Goal: Transaction & Acquisition: Purchase product/service

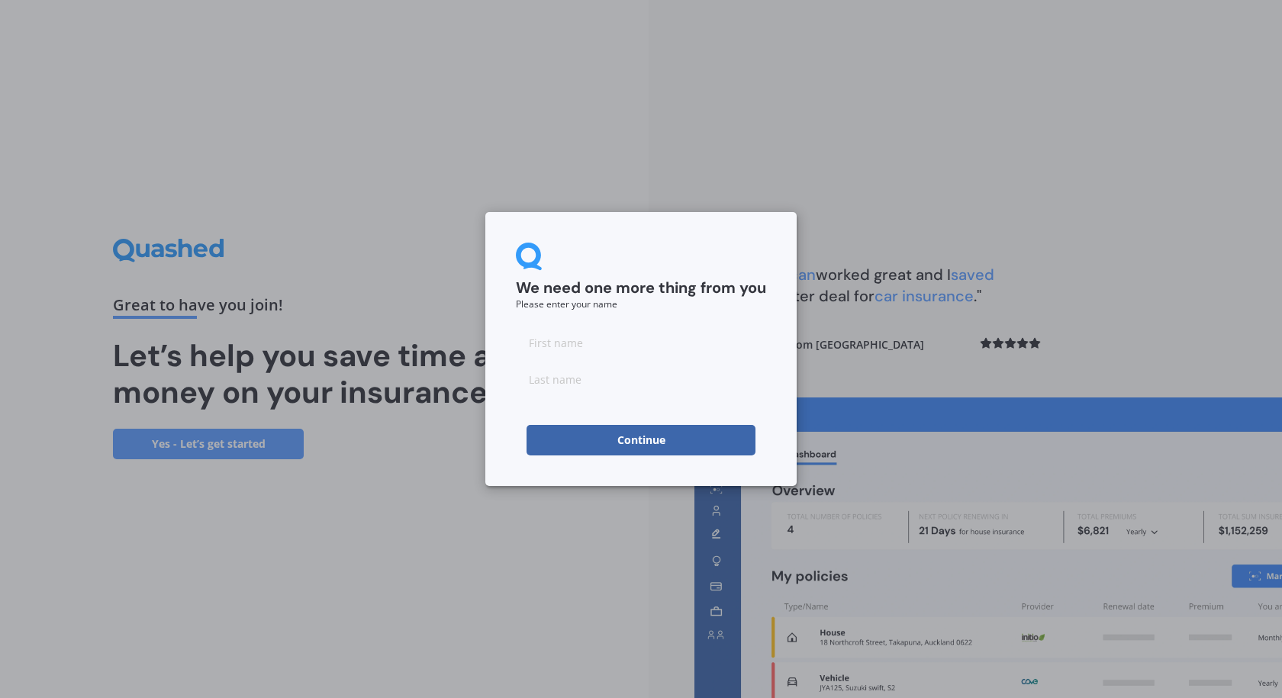
click at [573, 349] on input at bounding box center [641, 342] width 250 height 31
type input "[PERSON_NAME]"
click at [559, 381] on input at bounding box center [641, 379] width 250 height 31
type input "[PERSON_NAME]"
click at [633, 445] on button "Continue" at bounding box center [641, 440] width 229 height 31
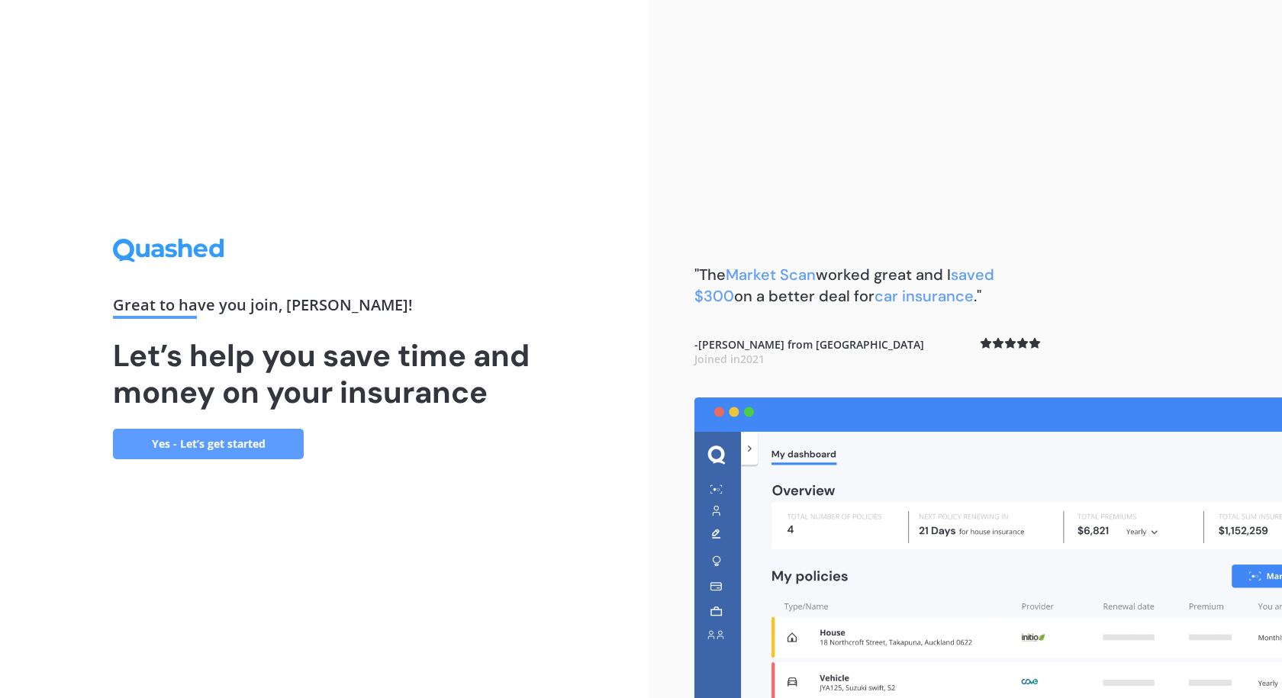
click at [208, 439] on link "Yes - Let’s get started" at bounding box center [208, 444] width 191 height 31
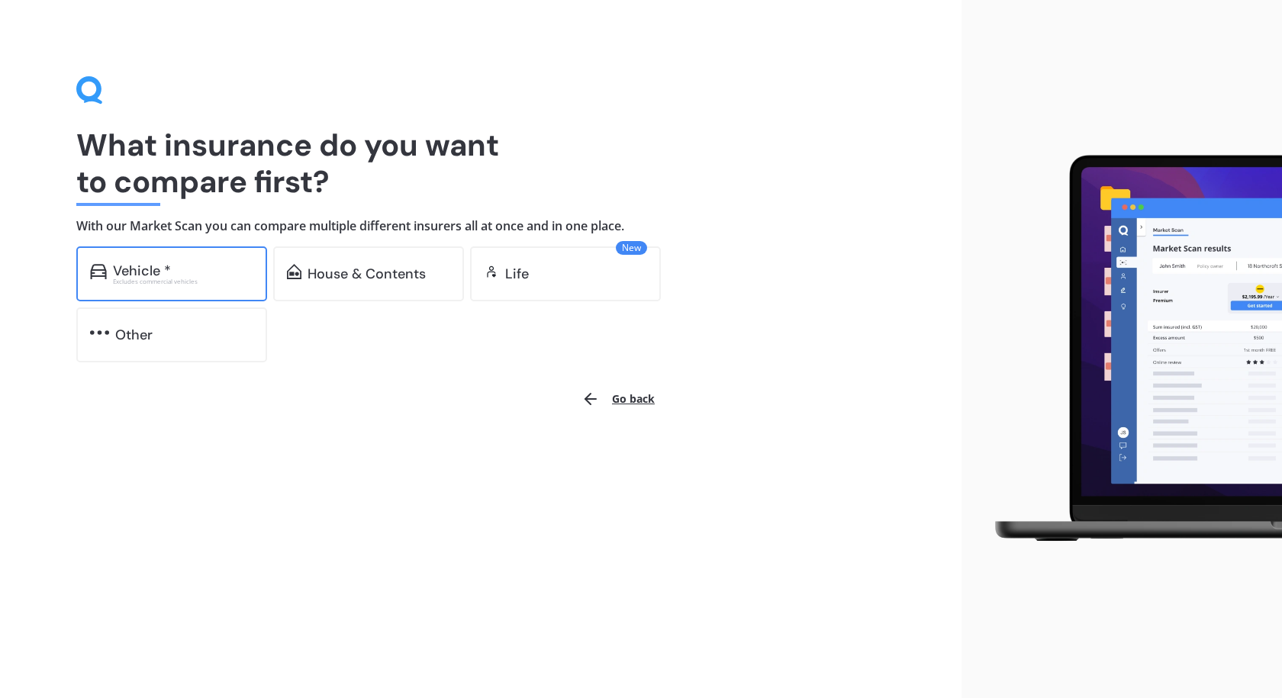
click at [141, 275] on div "Vehicle *" at bounding box center [142, 270] width 58 height 15
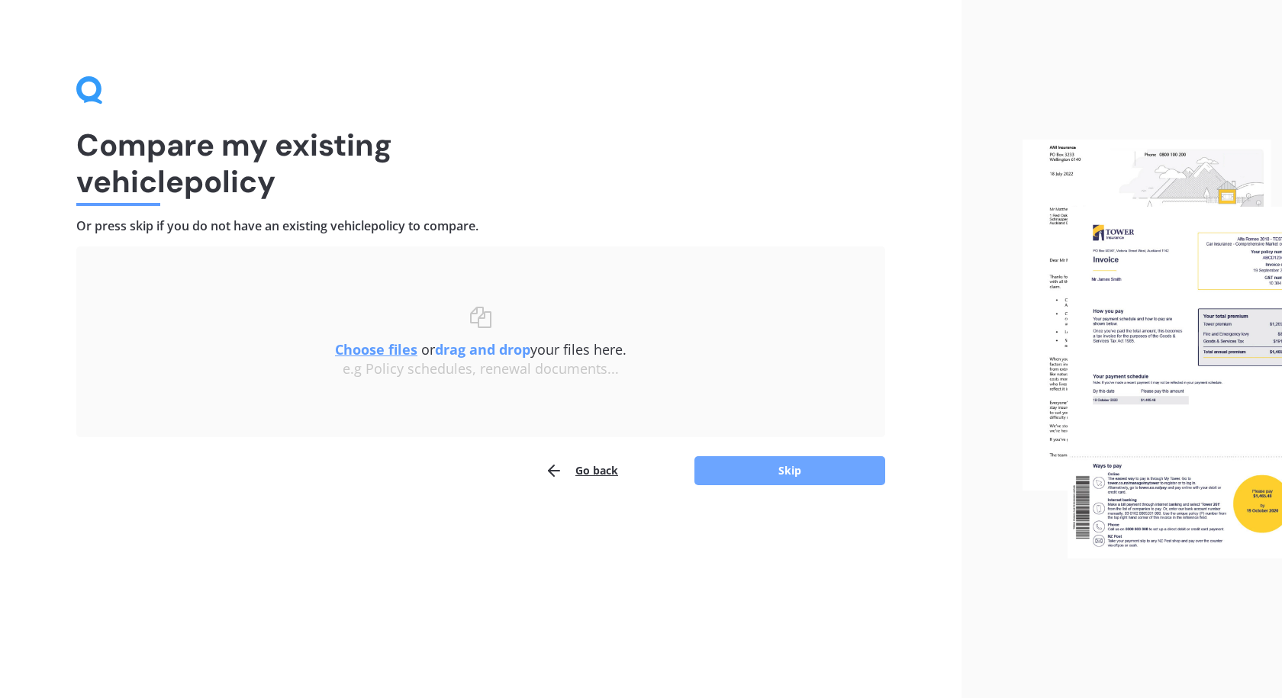
click at [783, 469] on button "Skip" at bounding box center [789, 470] width 191 height 29
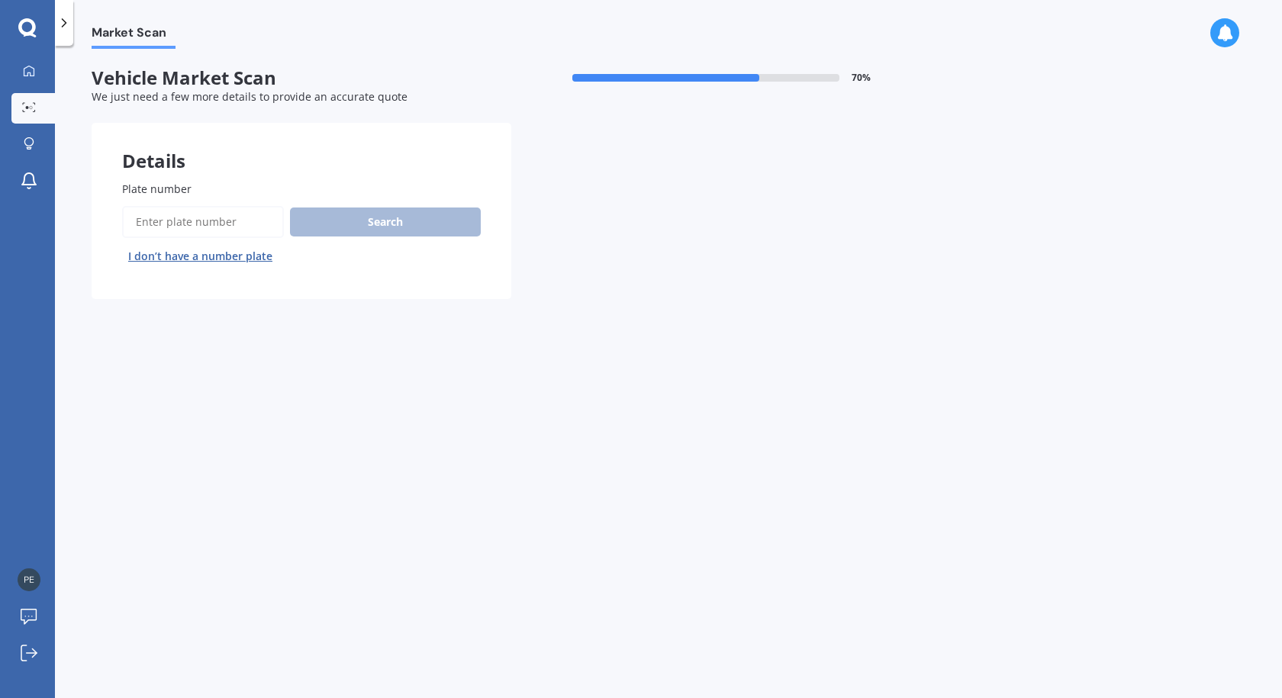
click at [199, 221] on input "Plate number" at bounding box center [203, 222] width 162 height 32
type input "J"
type input "LJB565"
click at [384, 220] on button "Search" at bounding box center [385, 222] width 191 height 29
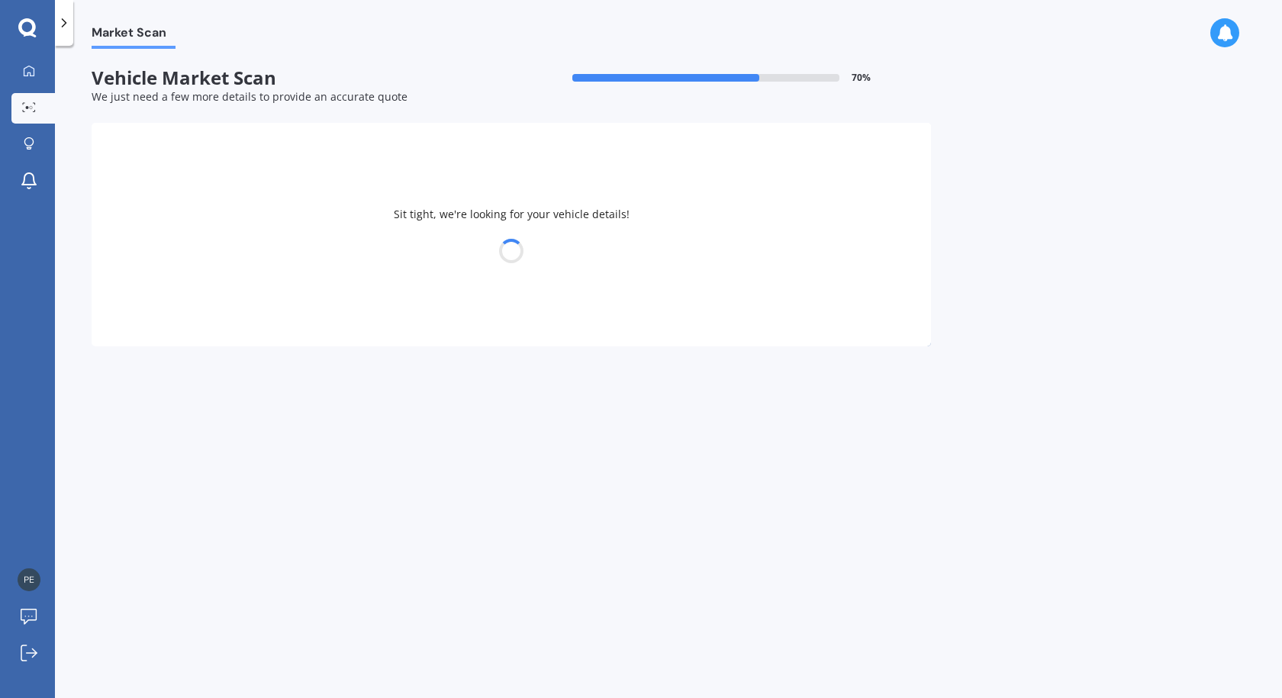
select select "JAGUAR"
select select "F-PACE"
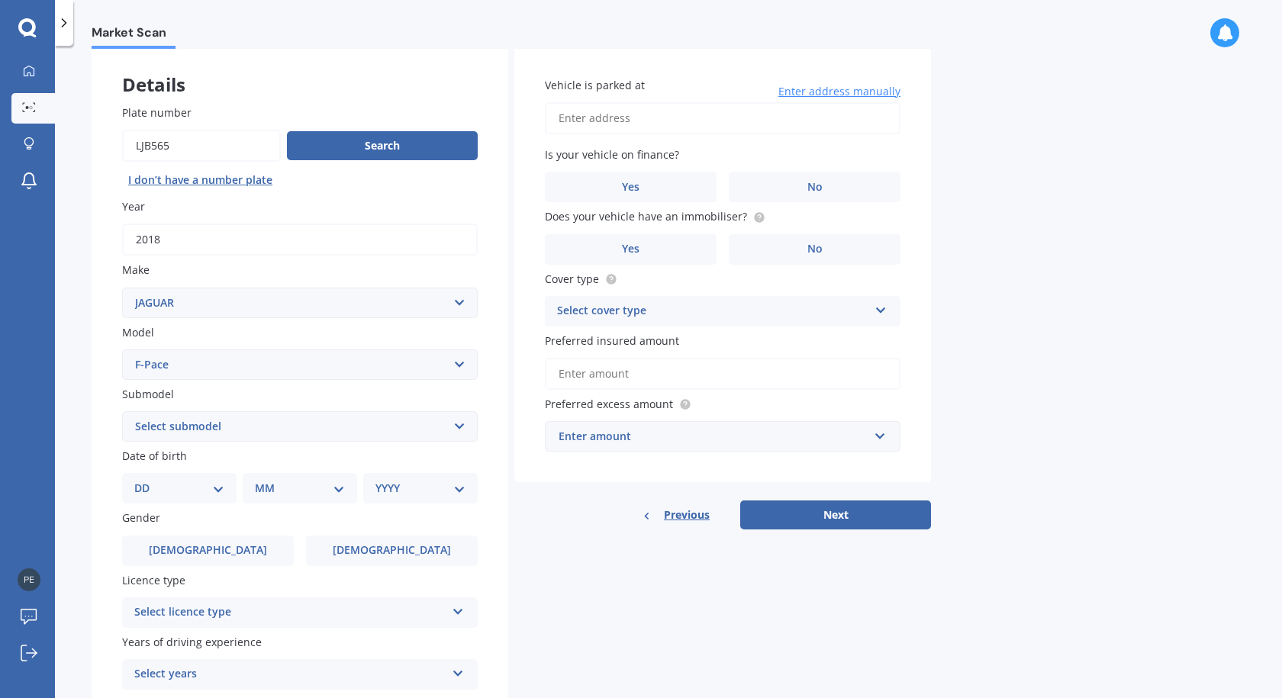
scroll to position [153, 0]
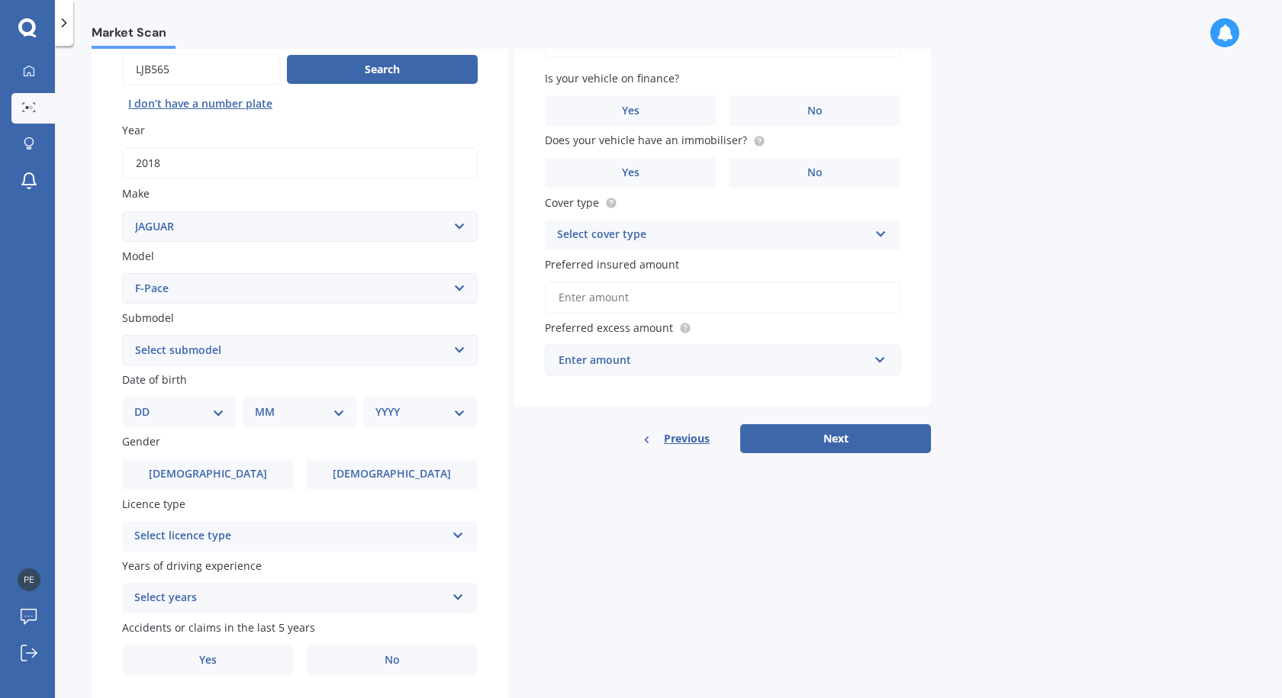
click at [215, 412] on select "DD 01 02 03 04 05 06 07 08 09 10 11 12 13 14 15 16 17 18 19 20 21 22 23 24 25 2…" at bounding box center [179, 412] width 90 height 17
select select "18"
click at [147, 404] on select "DD 01 02 03 04 05 06 07 08 09 10 11 12 13 14 15 16 17 18 19 20 21 22 23 24 25 2…" at bounding box center [179, 412] width 90 height 17
click at [335, 409] on select "MM 01 02 03 04 05 06 07 08 09 10 11 12" at bounding box center [303, 412] width 84 height 17
select select "05"
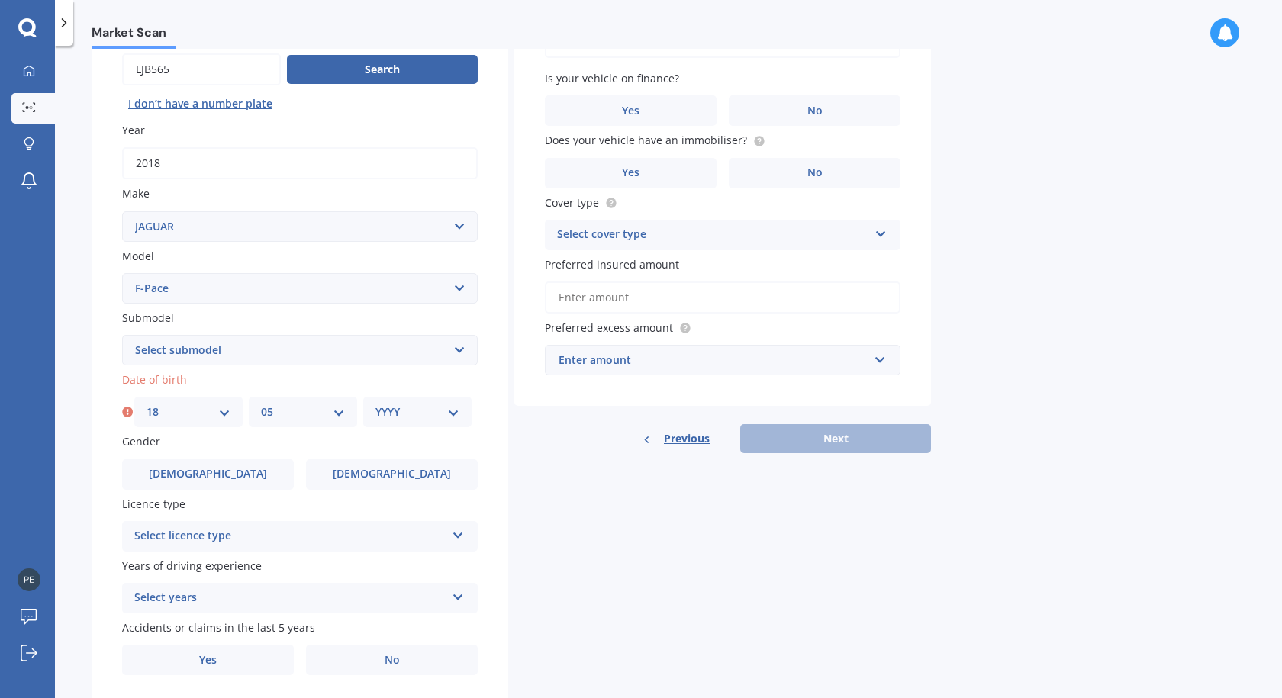
click at [261, 404] on select "MM 01 02 03 04 05 06 07 08 09 10 11 12" at bounding box center [303, 412] width 84 height 17
click at [454, 411] on select "YYYY 2025 2024 2023 2022 2021 2020 2019 2018 2017 2016 2015 2014 2013 2012 2011…" at bounding box center [417, 412] width 84 height 17
select select "1966"
click at [375, 404] on select "YYYY 2025 2024 2023 2022 2021 2020 2019 2018 2017 2016 2015 2014 2013 2012 2011…" at bounding box center [417, 412] width 84 height 17
drag, startPoint x: 357, startPoint y: 279, endPoint x: 349, endPoint y: 284, distance: 9.3
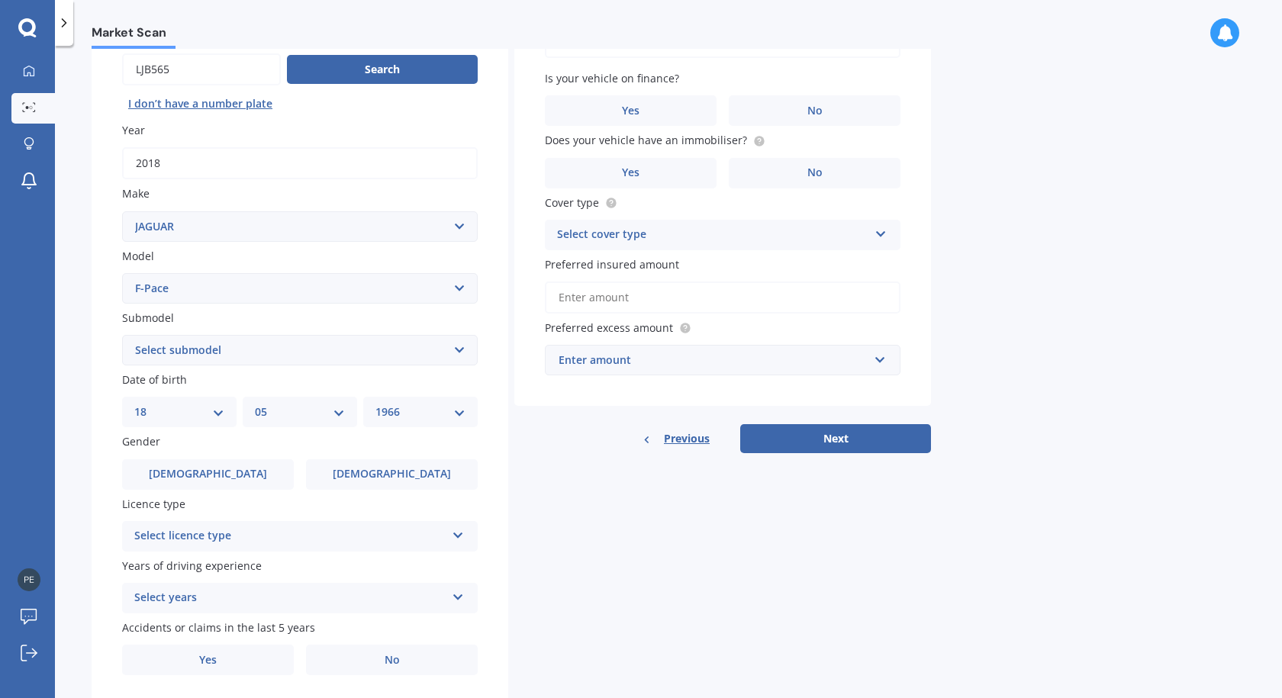
click at [357, 279] on select "Select model 340 E-Pace F Type F-Pace I-Pace S type Sovereign Vanden Plas X Typ…" at bounding box center [300, 288] width 356 height 31
click at [346, 253] on label "Model" at bounding box center [296, 256] width 349 height 16
click at [346, 273] on select "Select model 340 E-Pace F Type F-Pace I-Pace S type Sovereign Vanden Plas X Typ…" at bounding box center [300, 288] width 356 height 31
click at [462, 349] on select "Select submodel Prestige diesel turbo R-Sport diesel turbo R-Sport petrol turbo" at bounding box center [300, 350] width 356 height 31
select select "R-SPORT DIESEL TURBO"
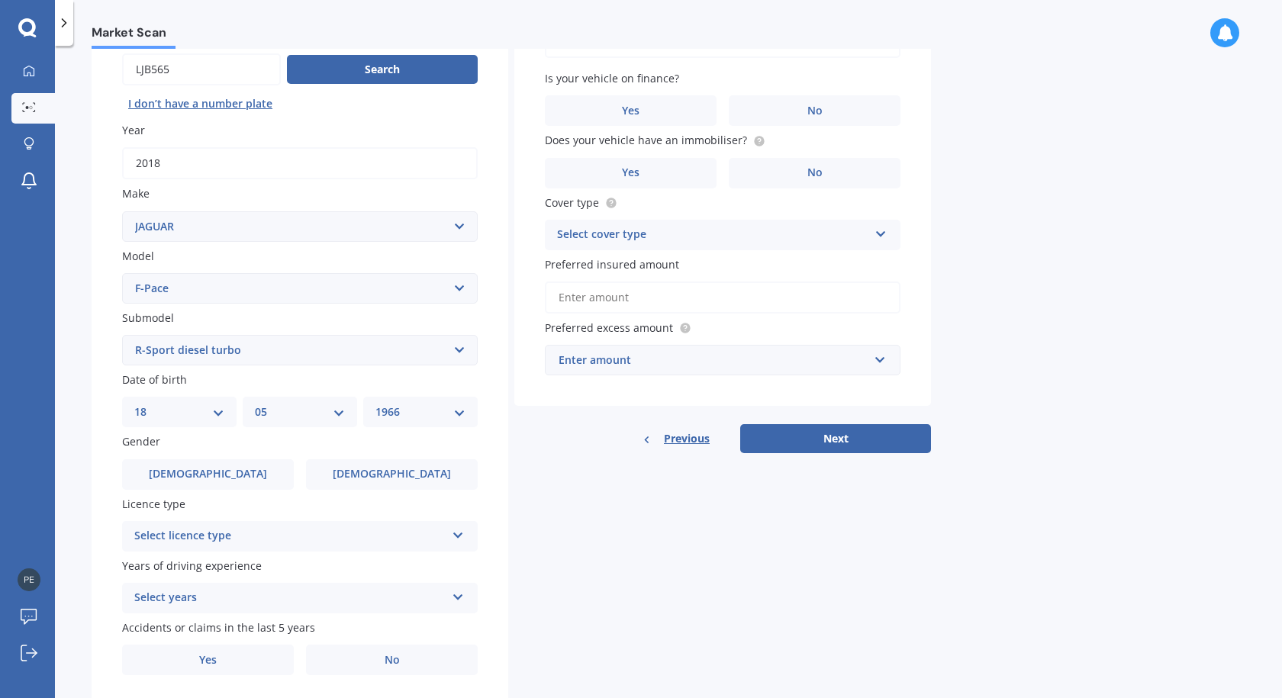
click at [122, 335] on select "Select submodel Prestige diesel turbo R-Sport diesel turbo R-Sport petrol turbo" at bounding box center [300, 350] width 356 height 31
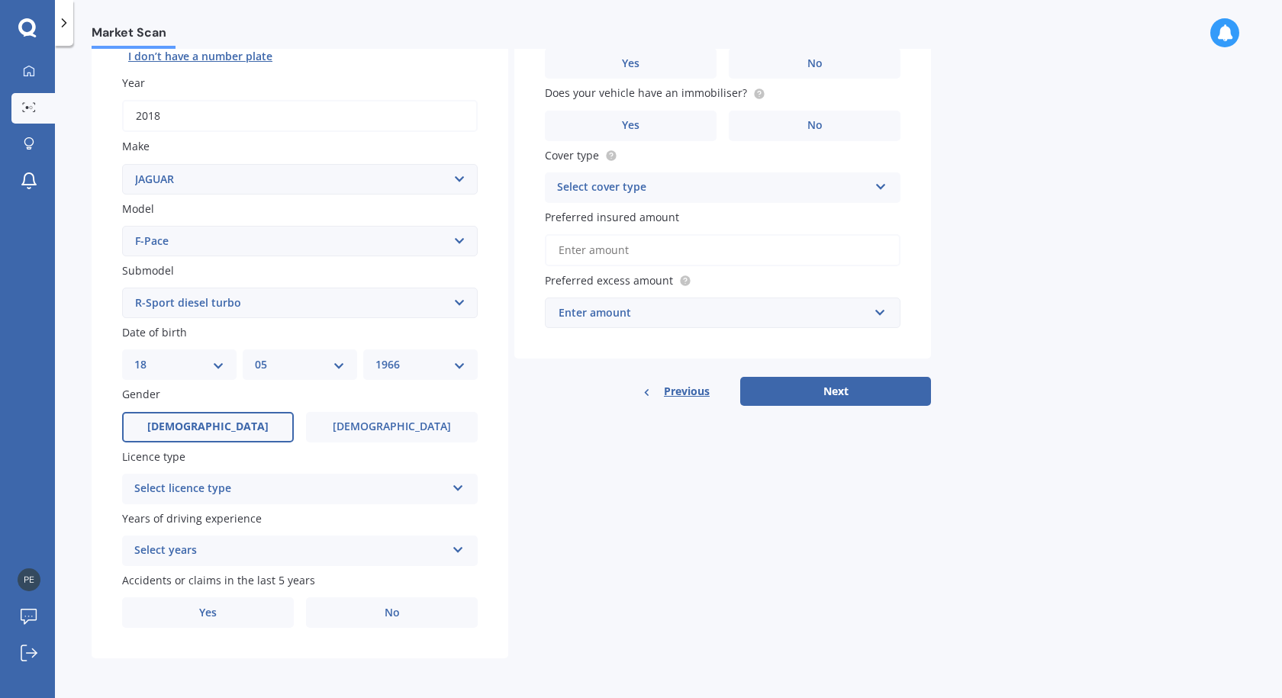
click at [212, 425] on span "[DEMOGRAPHIC_DATA]" at bounding box center [207, 426] width 121 height 13
click at [0, 0] on input "[DEMOGRAPHIC_DATA]" at bounding box center [0, 0] width 0 height 0
click at [467, 485] on div "Select licence type NZ Full NZ Restricted NZ Learners [GEOGRAPHIC_DATA] [GEOGRA…" at bounding box center [300, 489] width 356 height 31
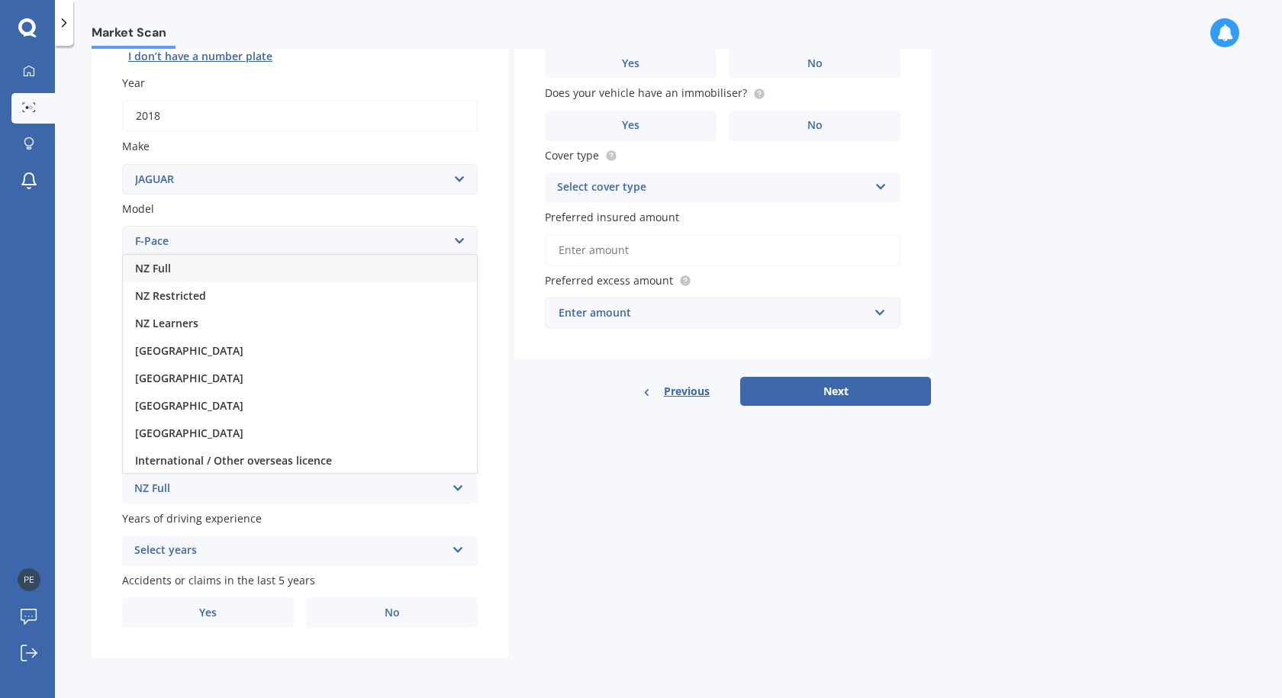
click at [179, 263] on div "NZ Full" at bounding box center [300, 268] width 354 height 27
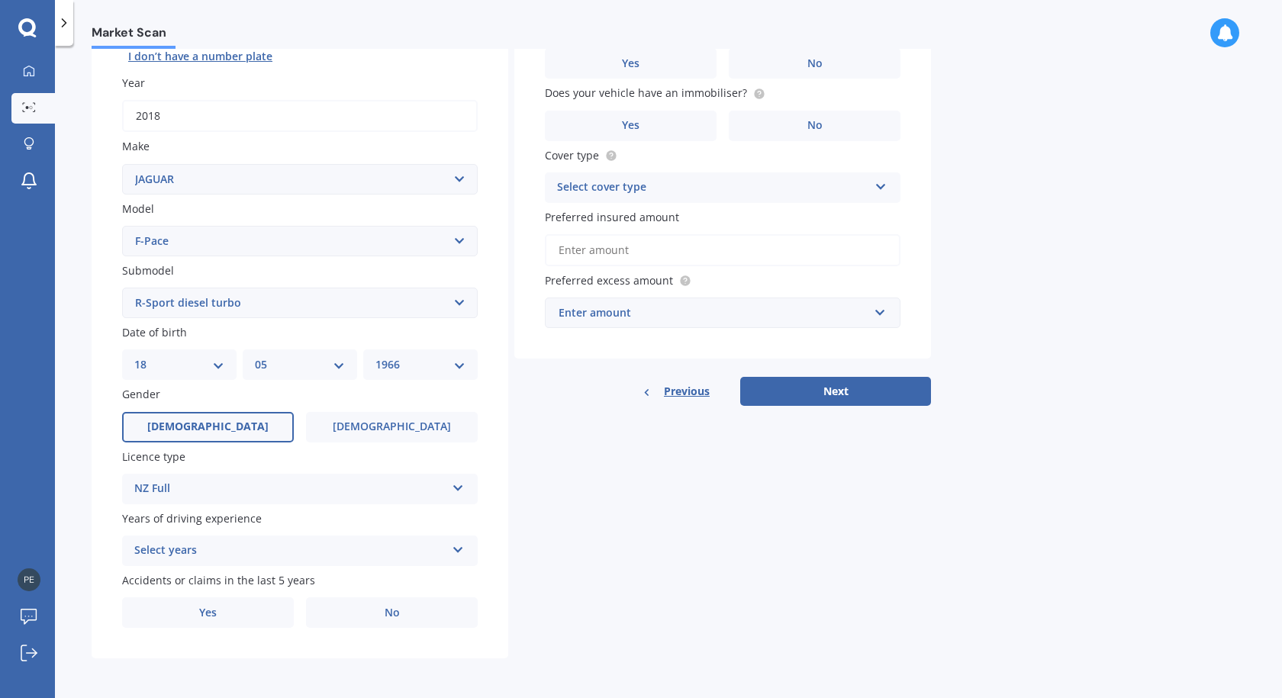
click at [459, 546] on icon at bounding box center [458, 547] width 13 height 11
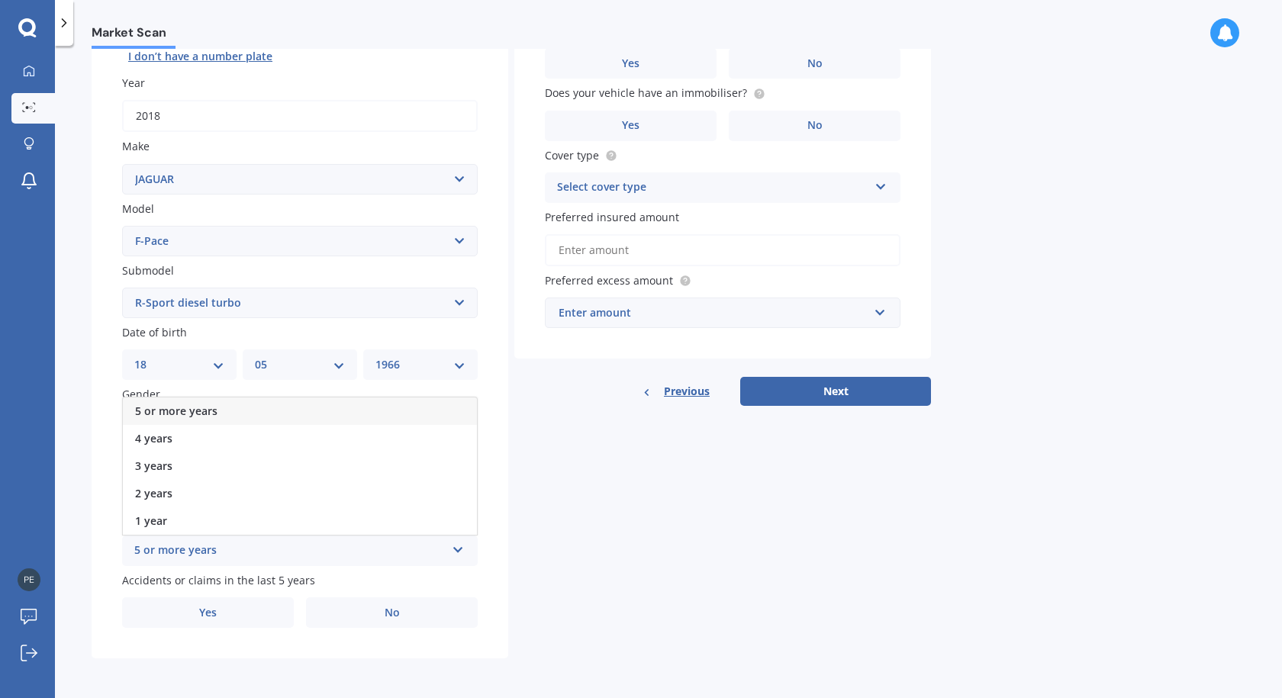
click at [200, 546] on div "5 or more years" at bounding box center [289, 551] width 311 height 18
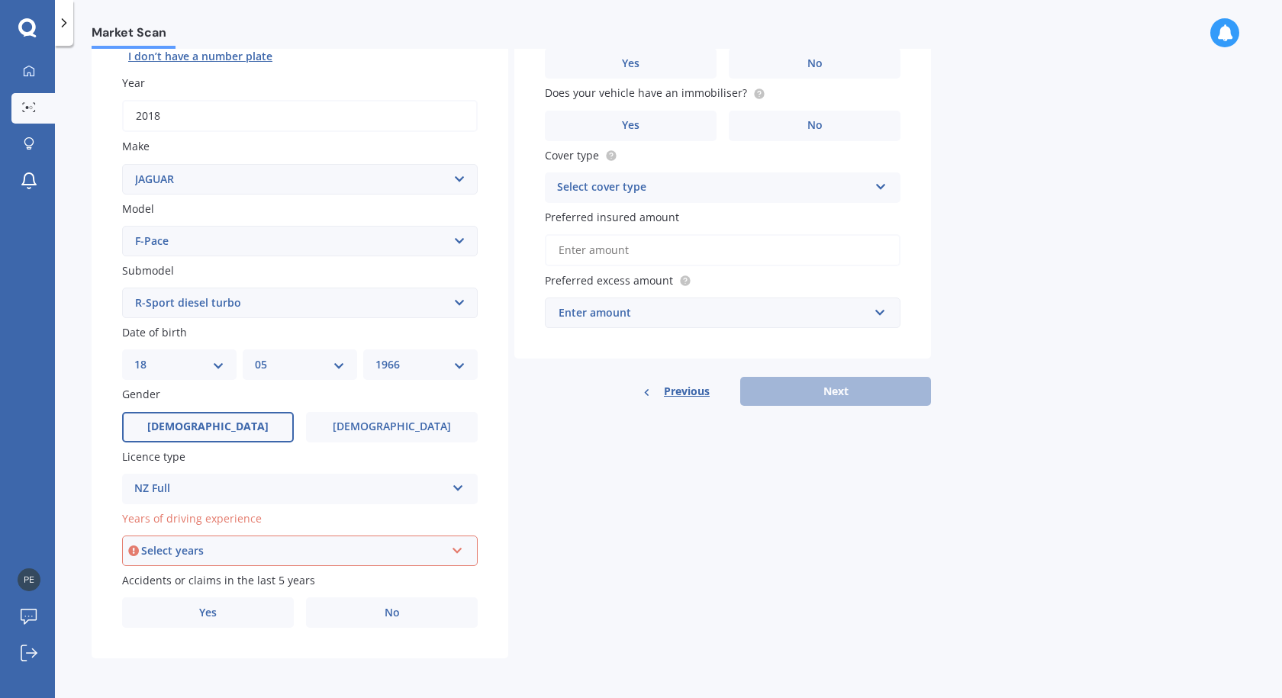
click at [454, 553] on icon at bounding box center [457, 548] width 13 height 11
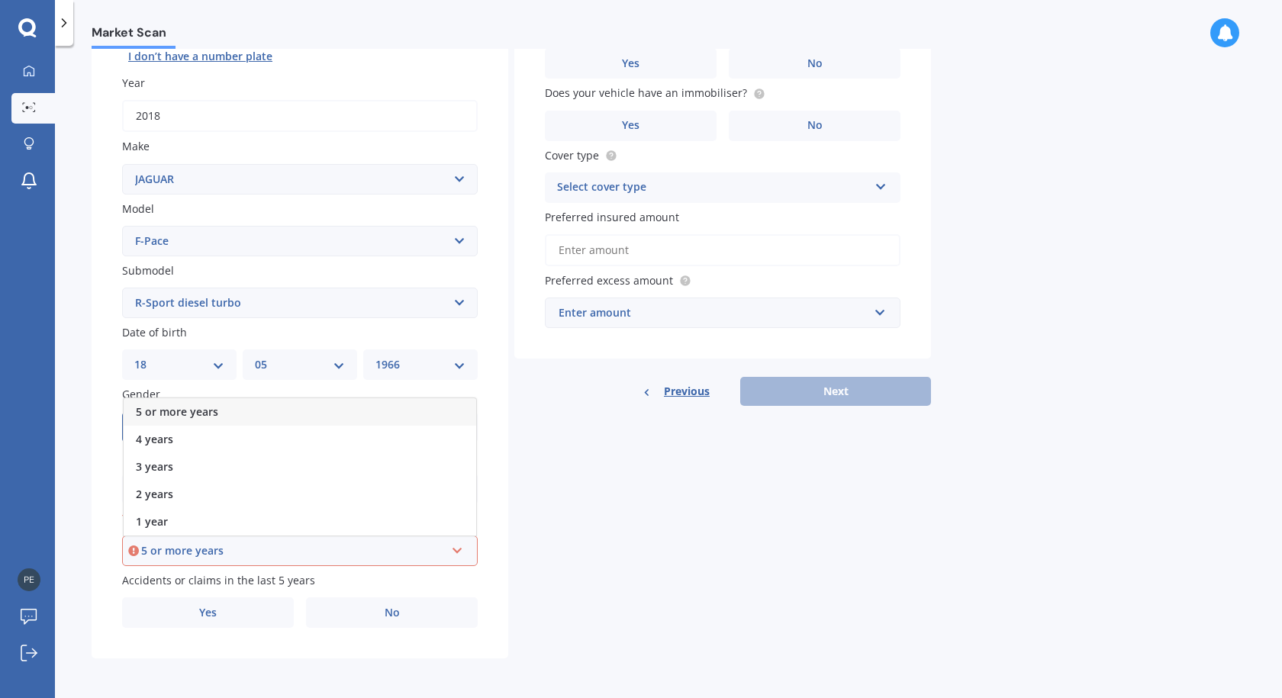
click at [219, 555] on div "5 or more years" at bounding box center [293, 551] width 304 height 17
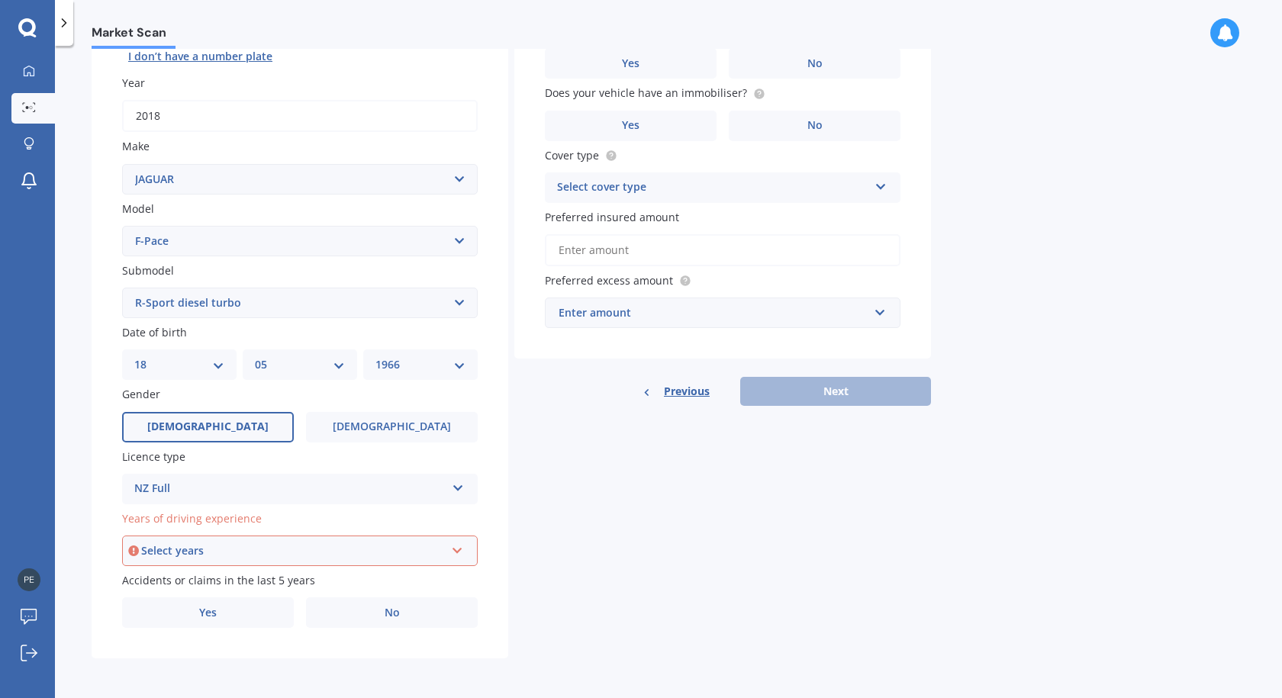
click at [457, 548] on icon at bounding box center [457, 548] width 13 height 11
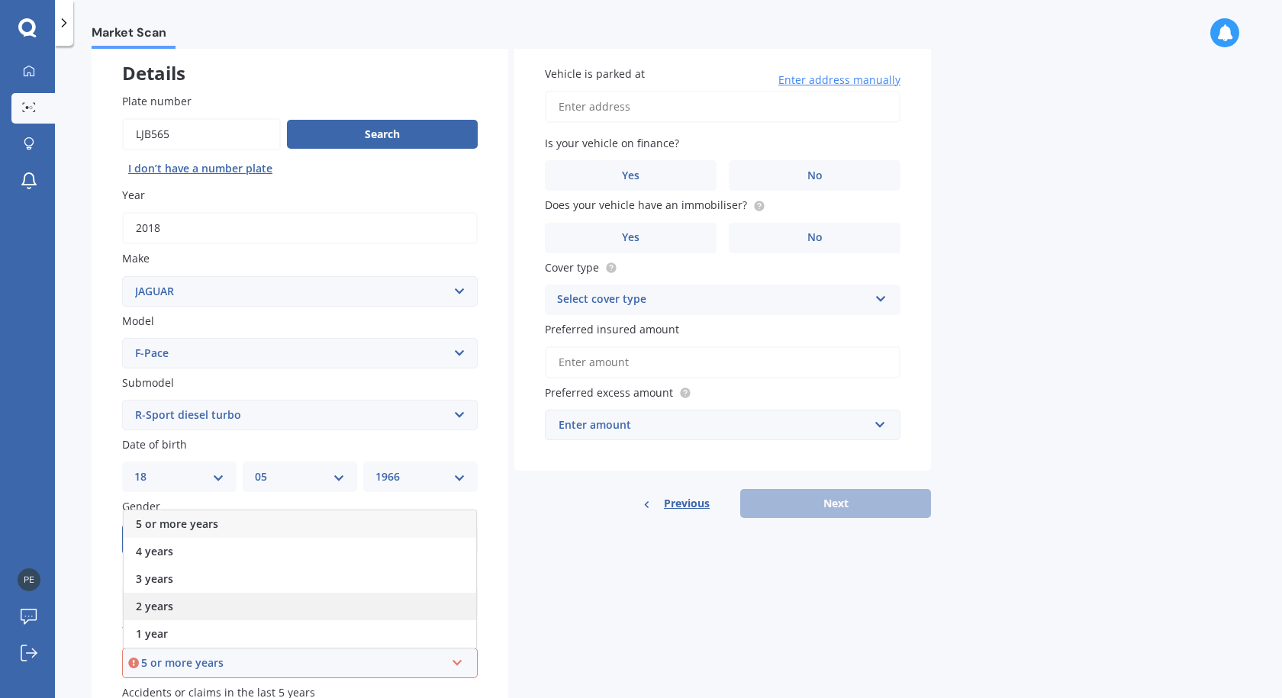
scroll to position [47, 0]
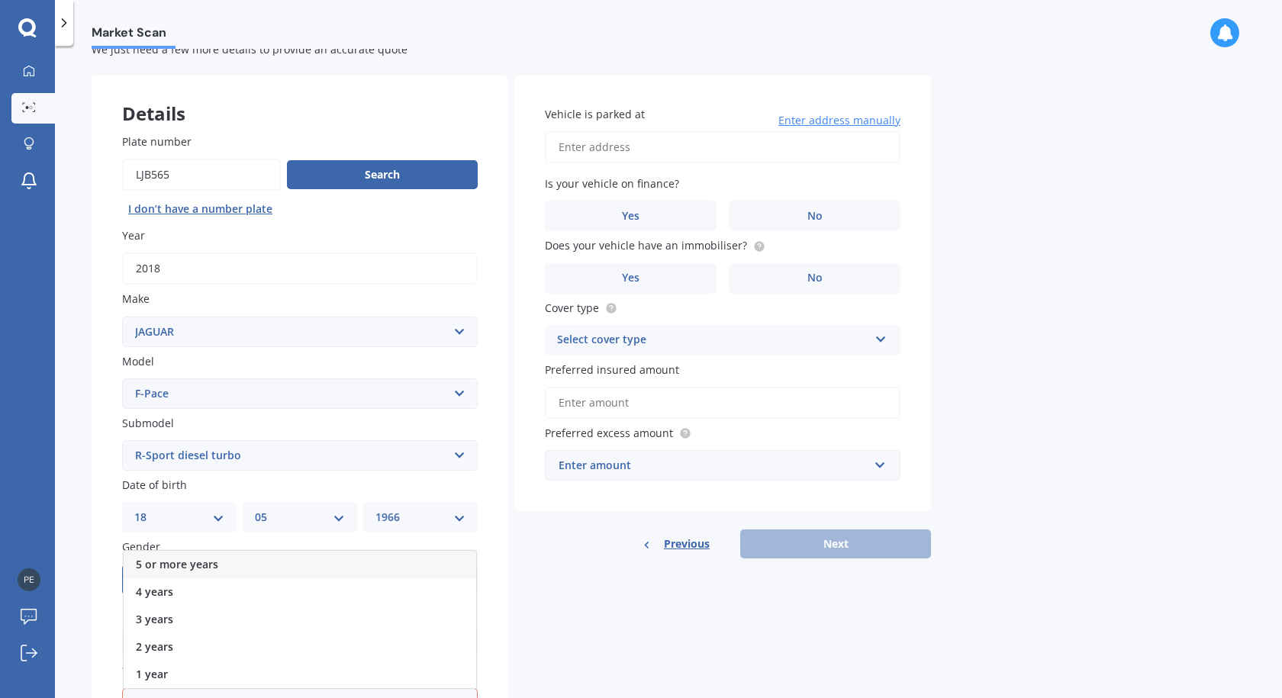
click at [155, 563] on span "5 or more years" at bounding box center [177, 564] width 82 height 14
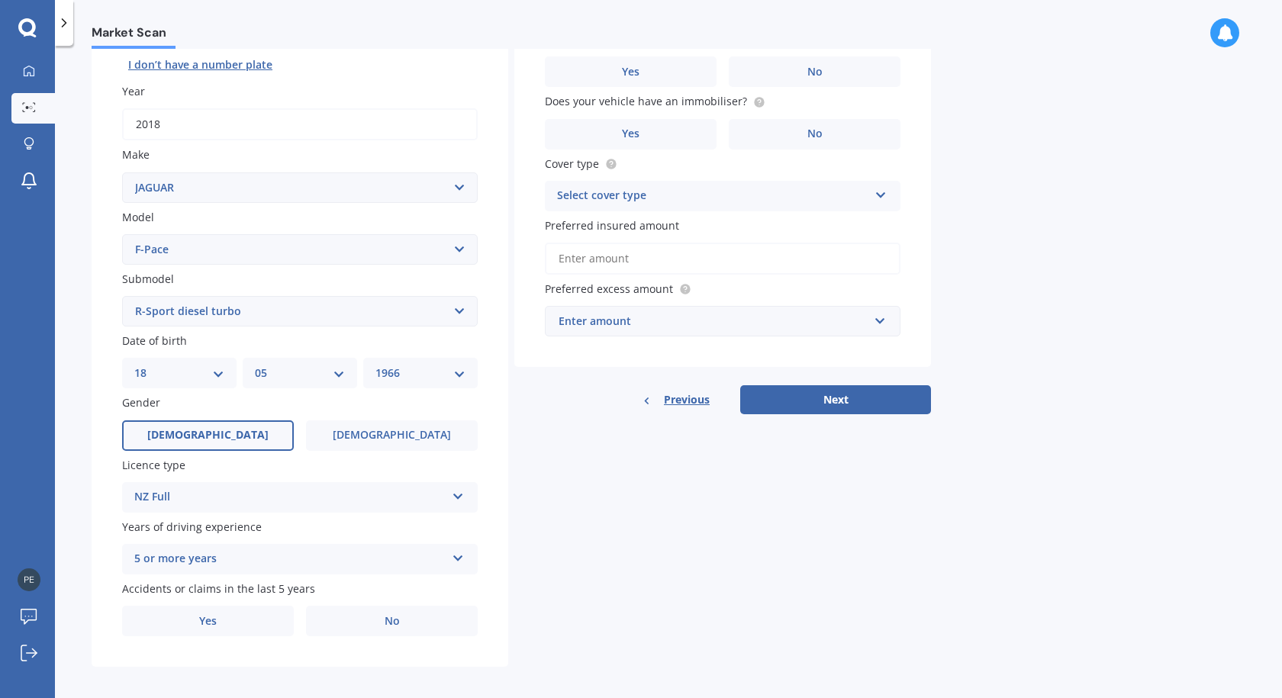
scroll to position [200, 0]
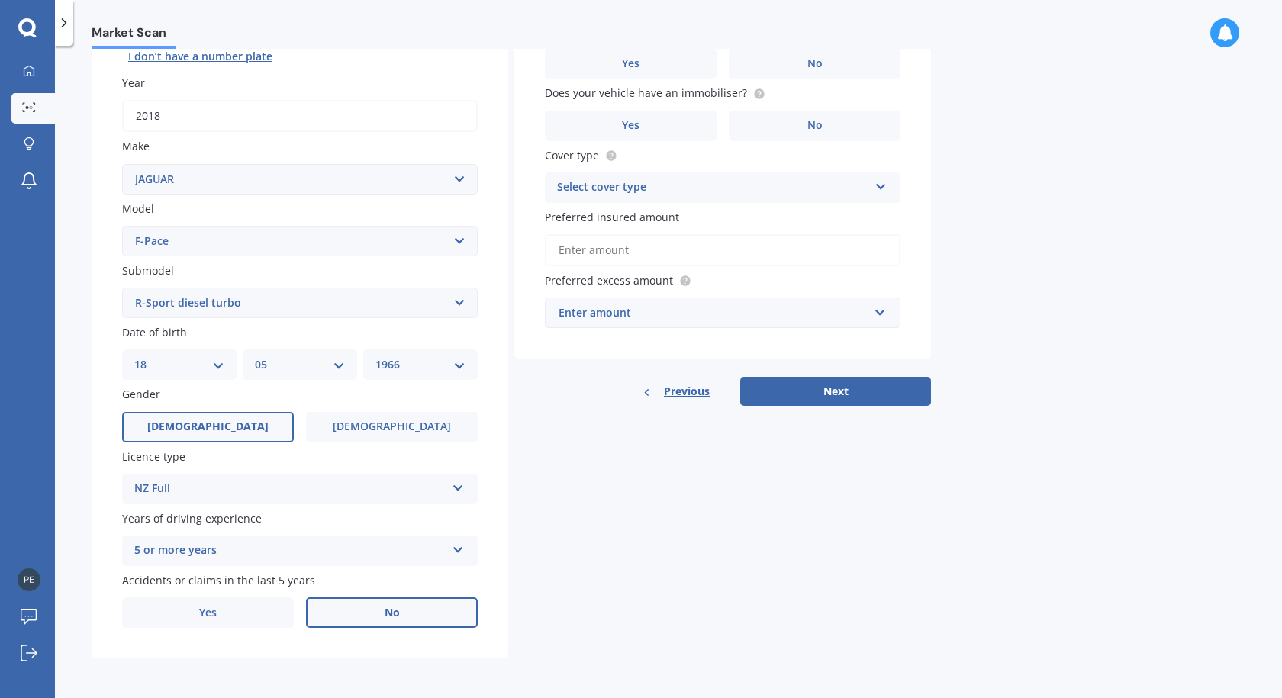
click at [391, 614] on span "No" at bounding box center [392, 613] width 15 height 13
click at [0, 0] on input "No" at bounding box center [0, 0] width 0 height 0
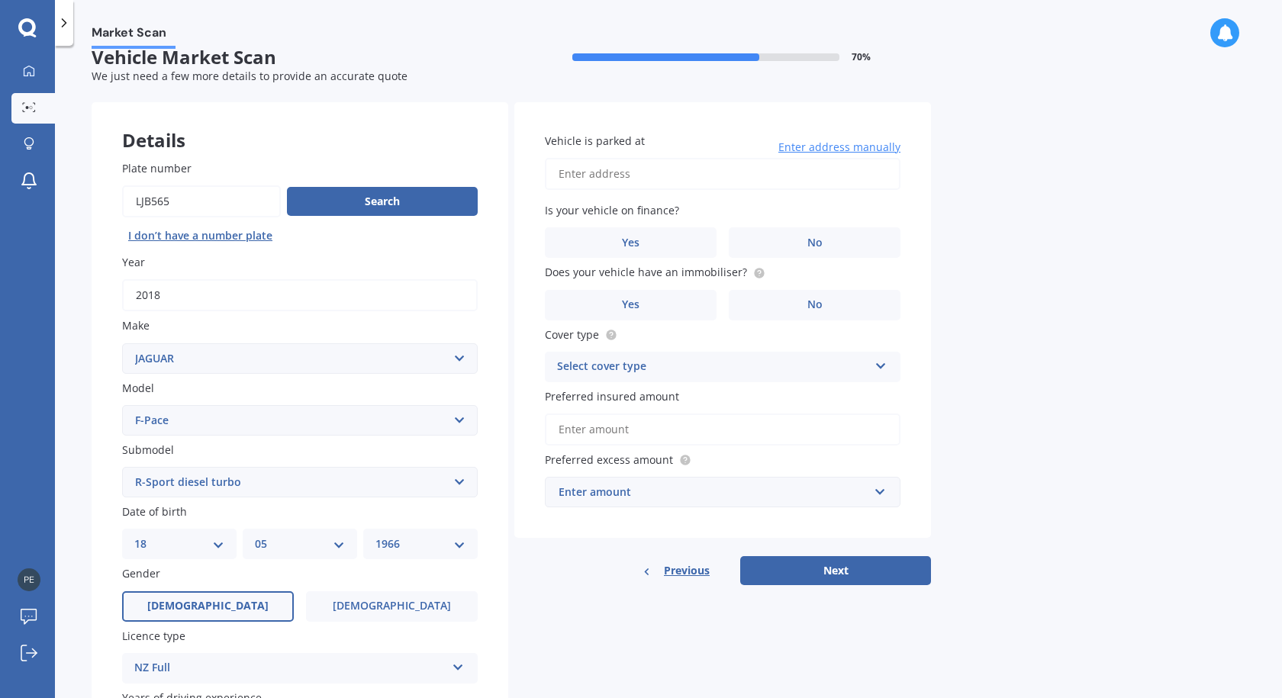
scroll to position [0, 0]
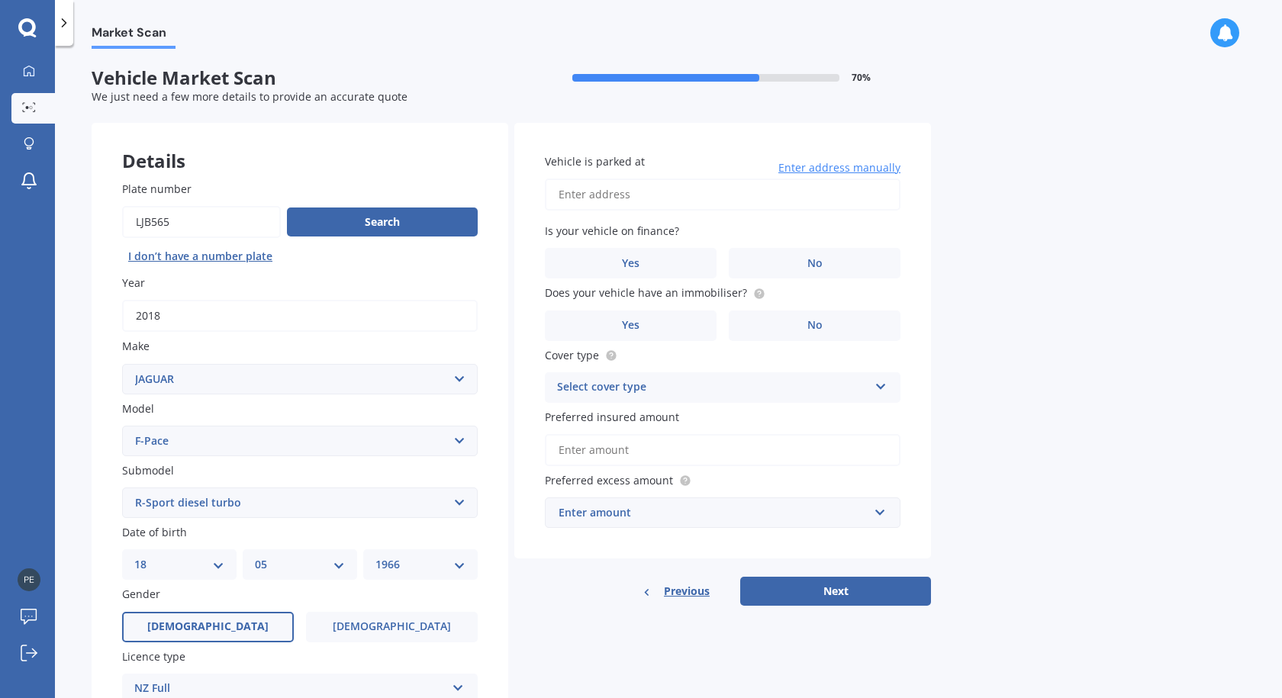
click at [593, 193] on input "Vehicle is parked at" at bounding box center [723, 195] width 356 height 32
type input "[STREET_ADDRESS][PERSON_NAME]"
click at [808, 259] on span "No" at bounding box center [814, 263] width 15 height 13
click at [0, 0] on input "No" at bounding box center [0, 0] width 0 height 0
click at [820, 324] on span "No" at bounding box center [814, 325] width 15 height 13
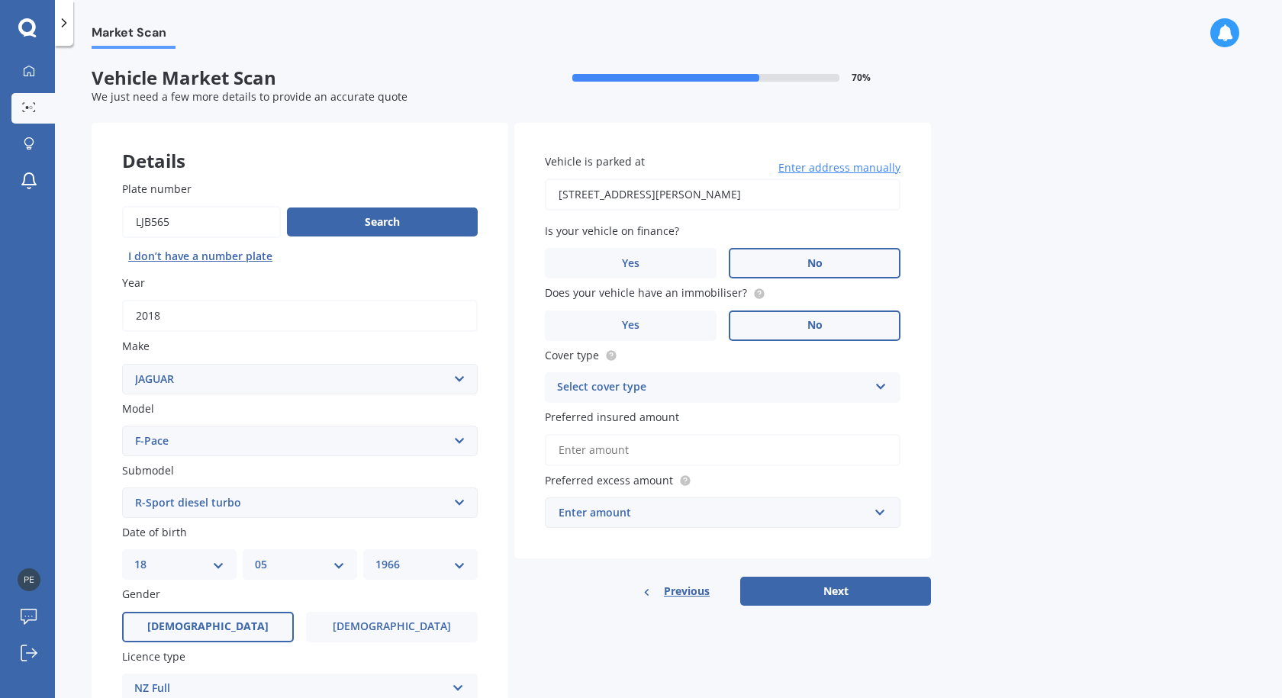
click at [0, 0] on input "No" at bounding box center [0, 0] width 0 height 0
click at [879, 388] on icon at bounding box center [881, 383] width 13 height 11
click at [608, 417] on span "Comprehensive" at bounding box center [598, 417] width 81 height 14
click at [604, 453] on input "Preferred insured amount" at bounding box center [723, 450] width 356 height 32
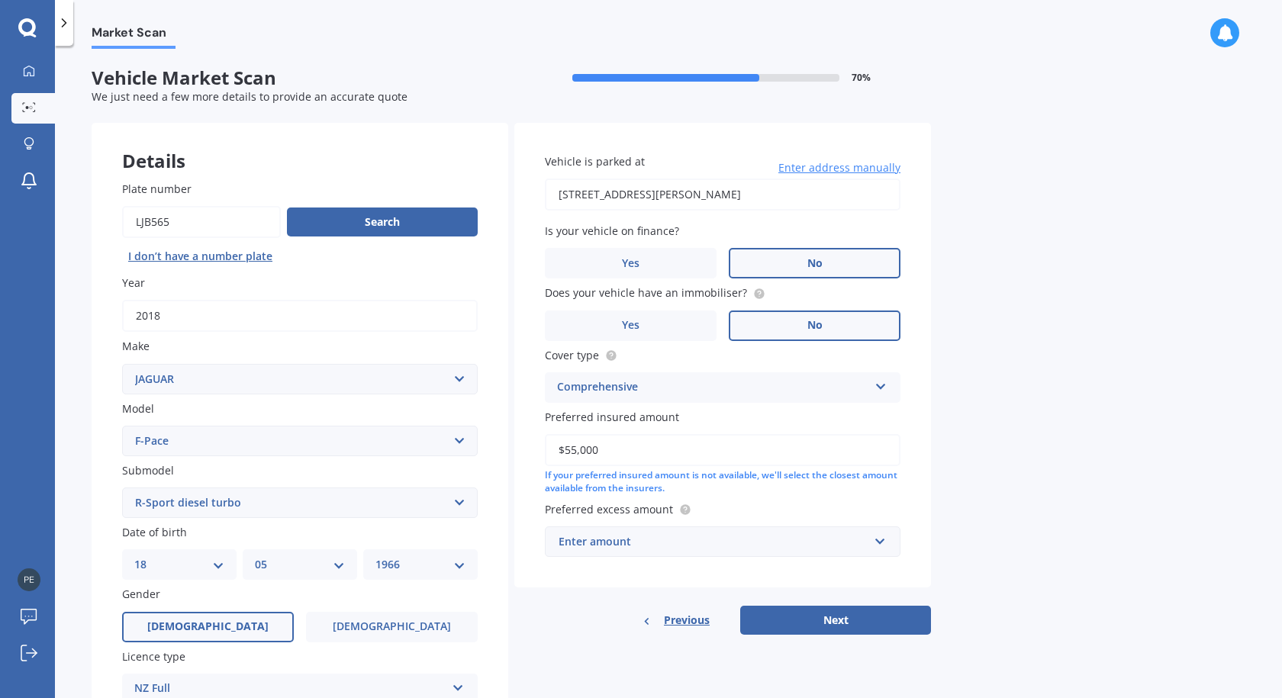
type input "$55,000"
click at [681, 411] on label "Preferred insured amount" at bounding box center [719, 417] width 349 height 16
click at [681, 434] on input "$55,000" at bounding box center [723, 450] width 356 height 32
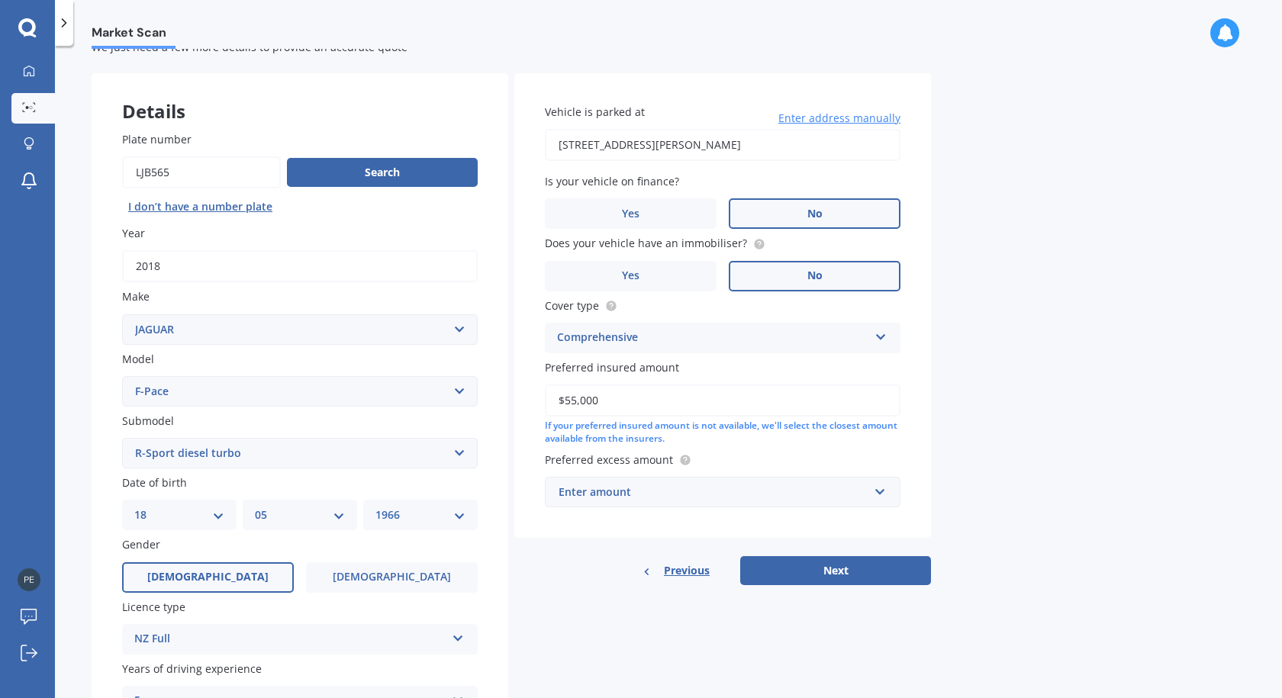
scroll to position [76, 0]
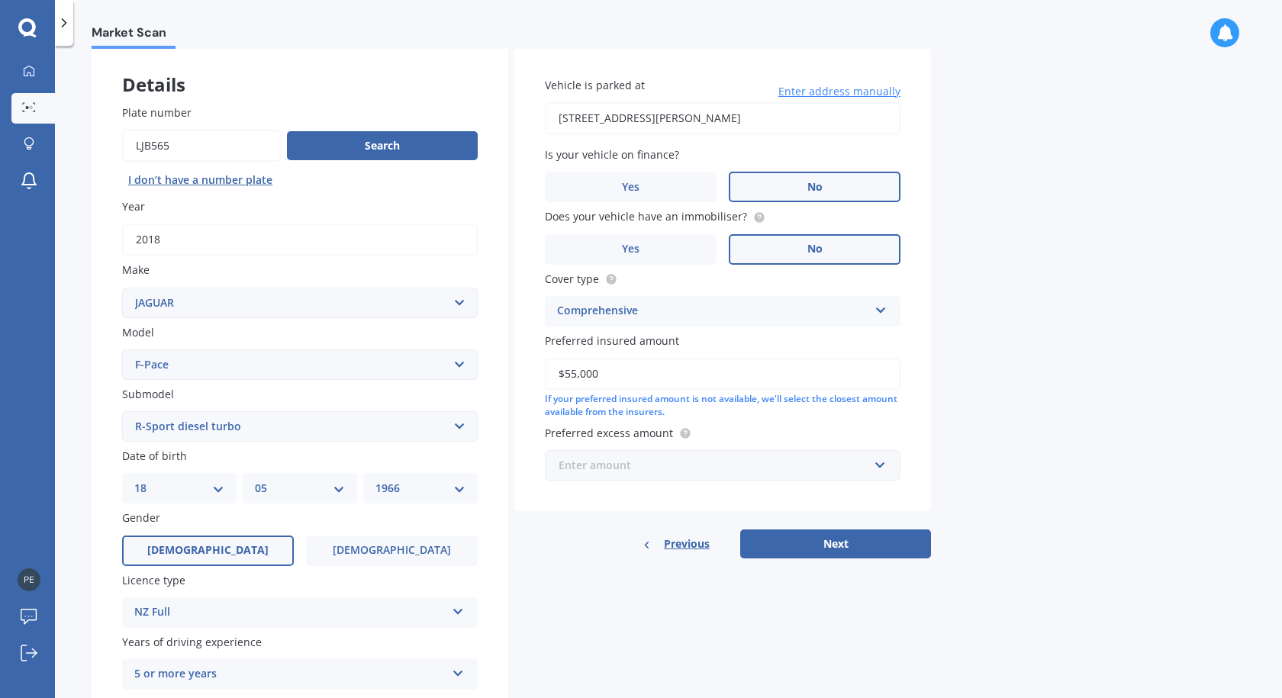
click at [881, 464] on input "text" at bounding box center [717, 465] width 342 height 29
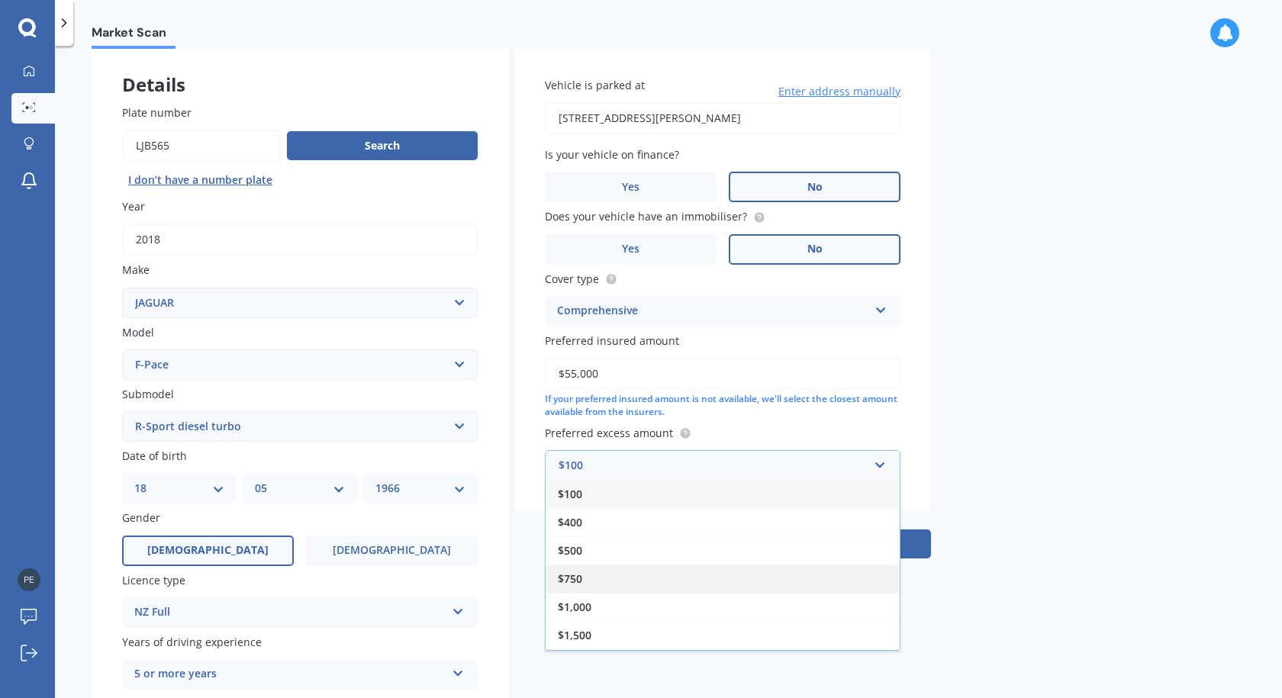
click at [573, 578] on span "$750" at bounding box center [570, 579] width 24 height 14
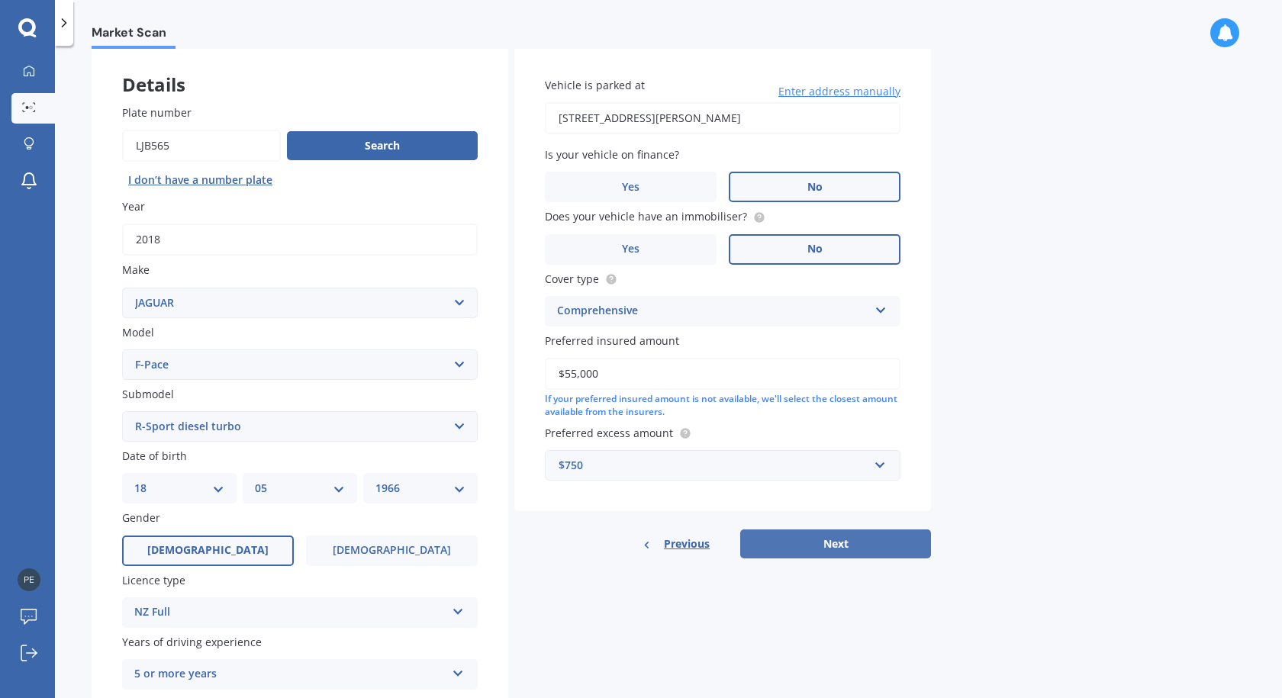
click at [823, 543] on button "Next" at bounding box center [835, 544] width 191 height 29
select select "18"
select select "05"
select select "1966"
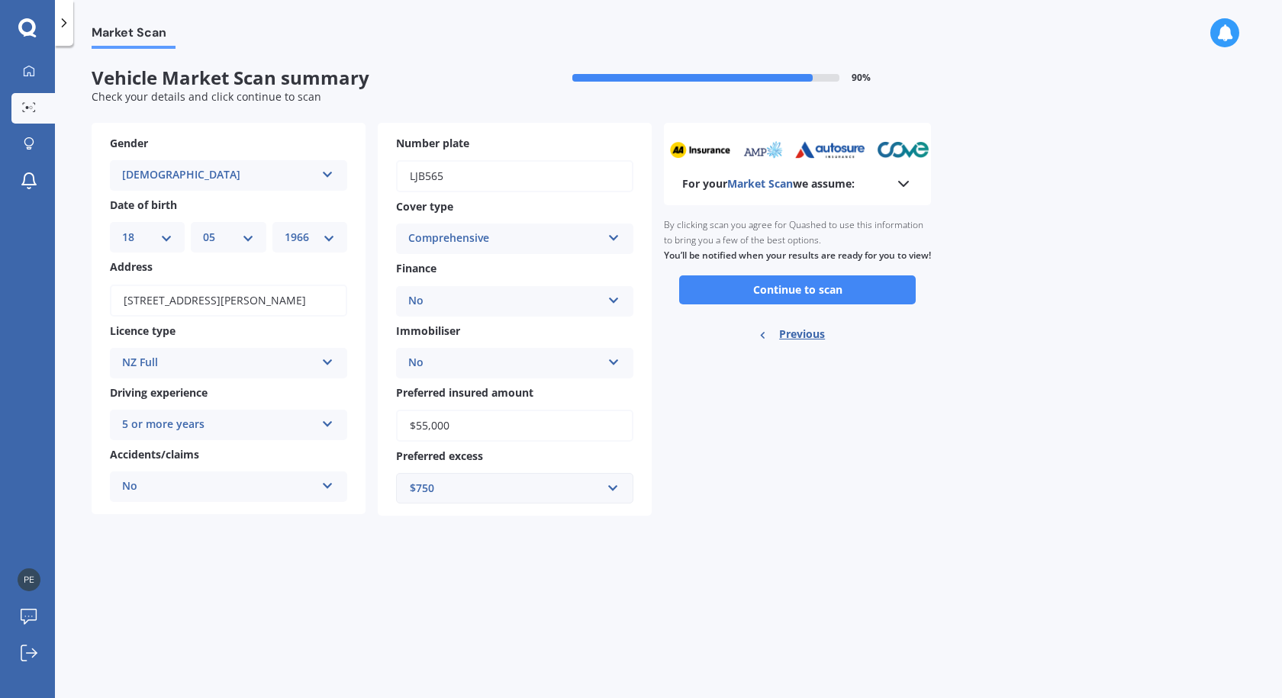
scroll to position [0, 0]
click at [793, 304] on button "Continue to scan" at bounding box center [797, 289] width 237 height 29
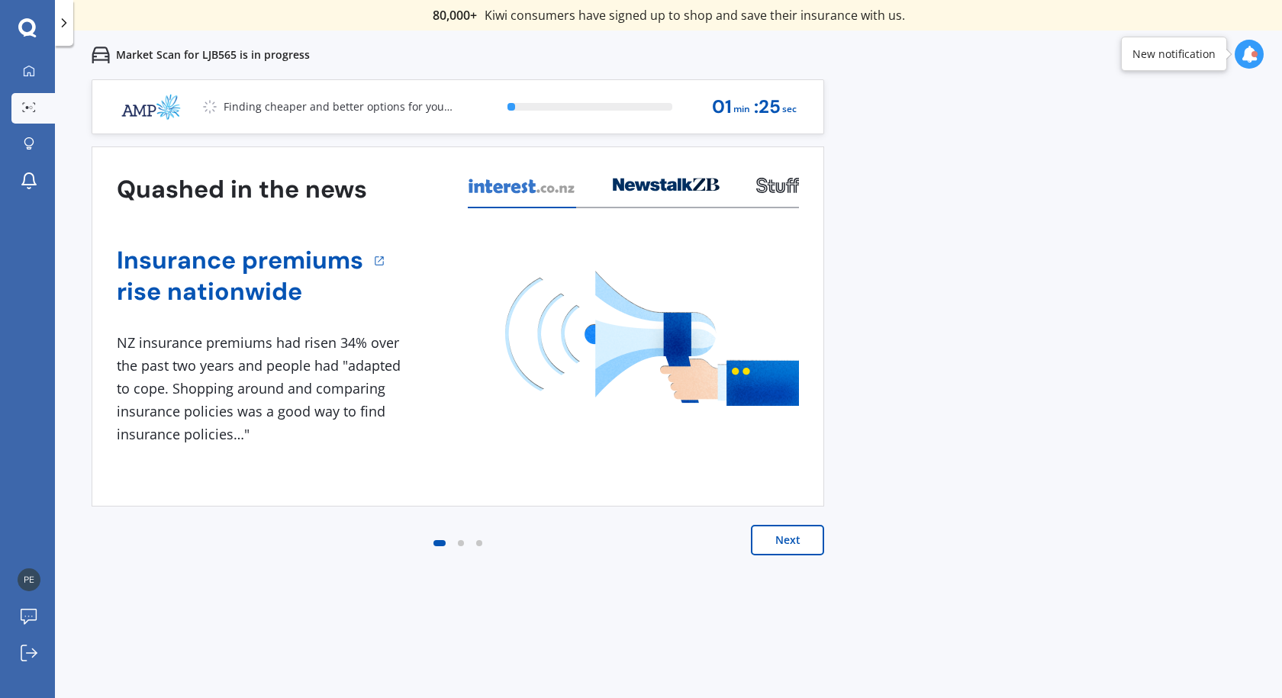
click at [788, 536] on button "Next" at bounding box center [787, 540] width 73 height 31
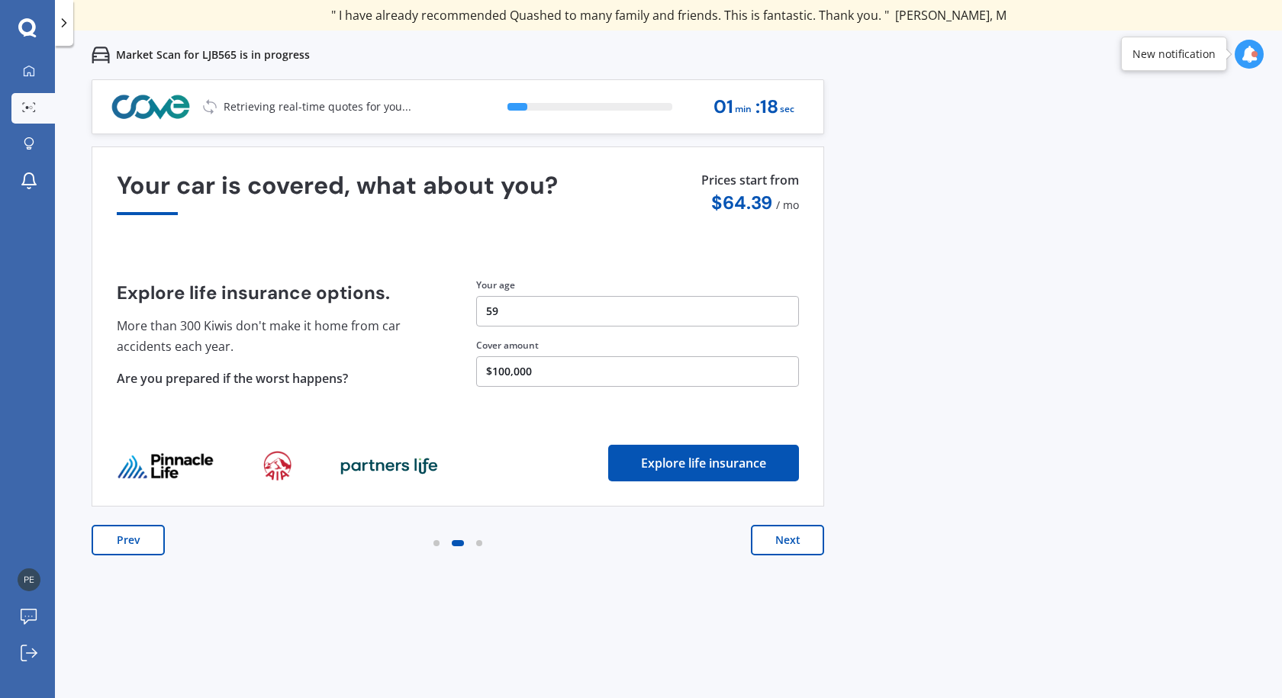
click at [788, 536] on button "Next" at bounding box center [787, 540] width 73 height 31
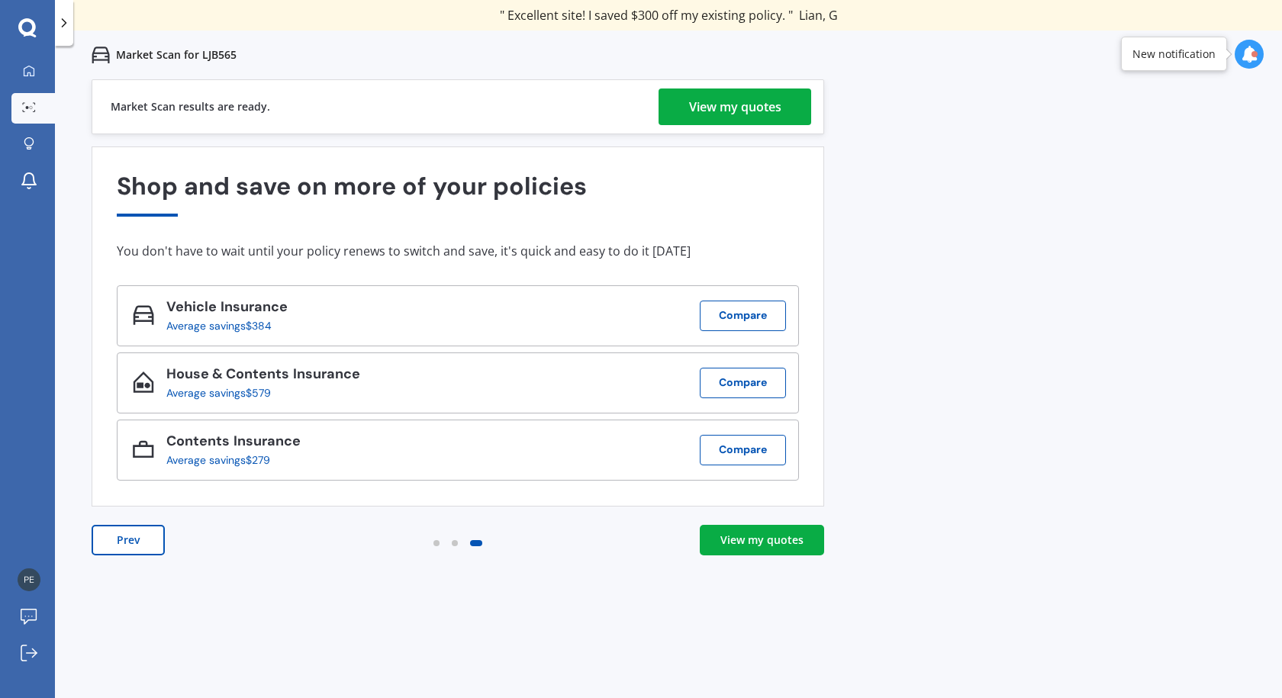
click at [728, 107] on div "View my quotes" at bounding box center [735, 107] width 92 height 37
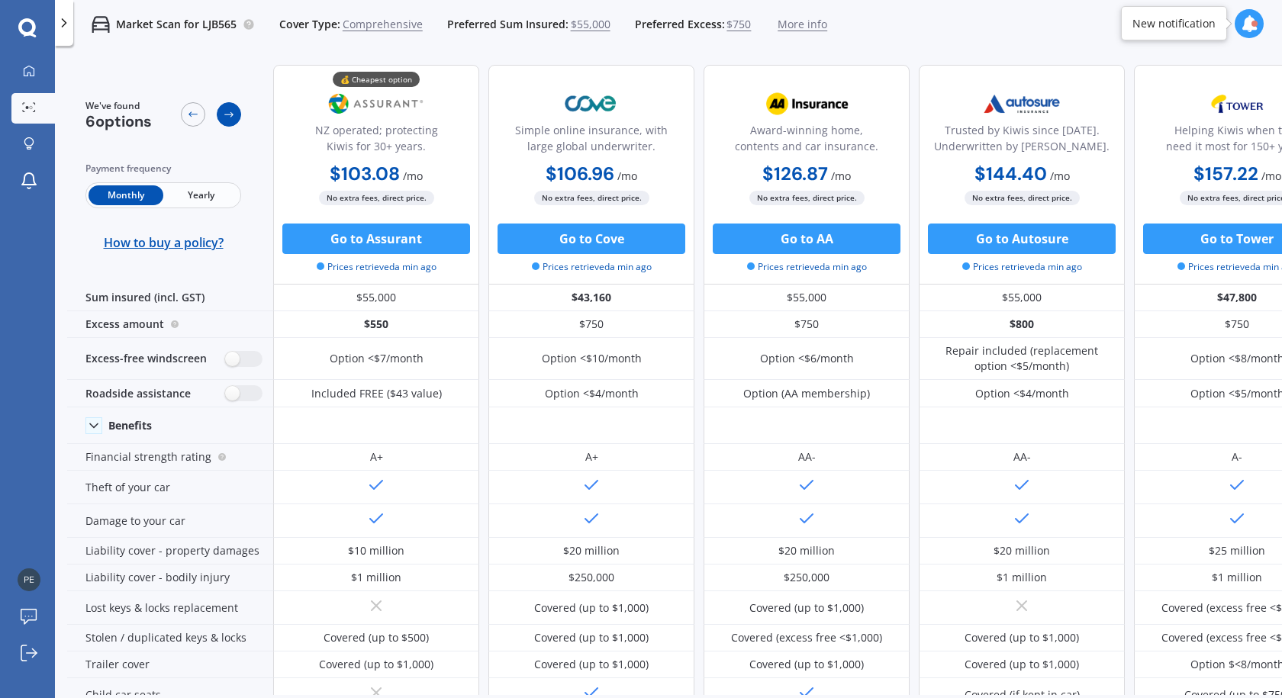
click at [229, 112] on icon at bounding box center [229, 114] width 12 height 12
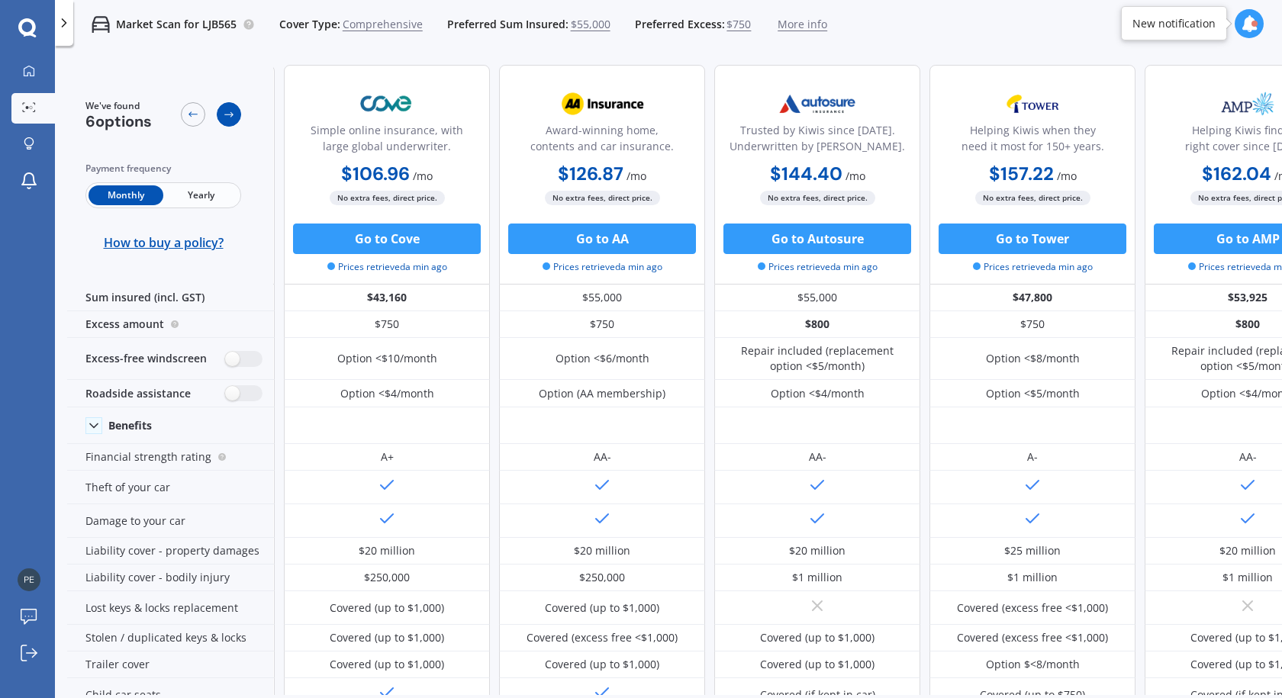
scroll to position [0, 206]
click at [229, 112] on icon at bounding box center [229, 114] width 12 height 12
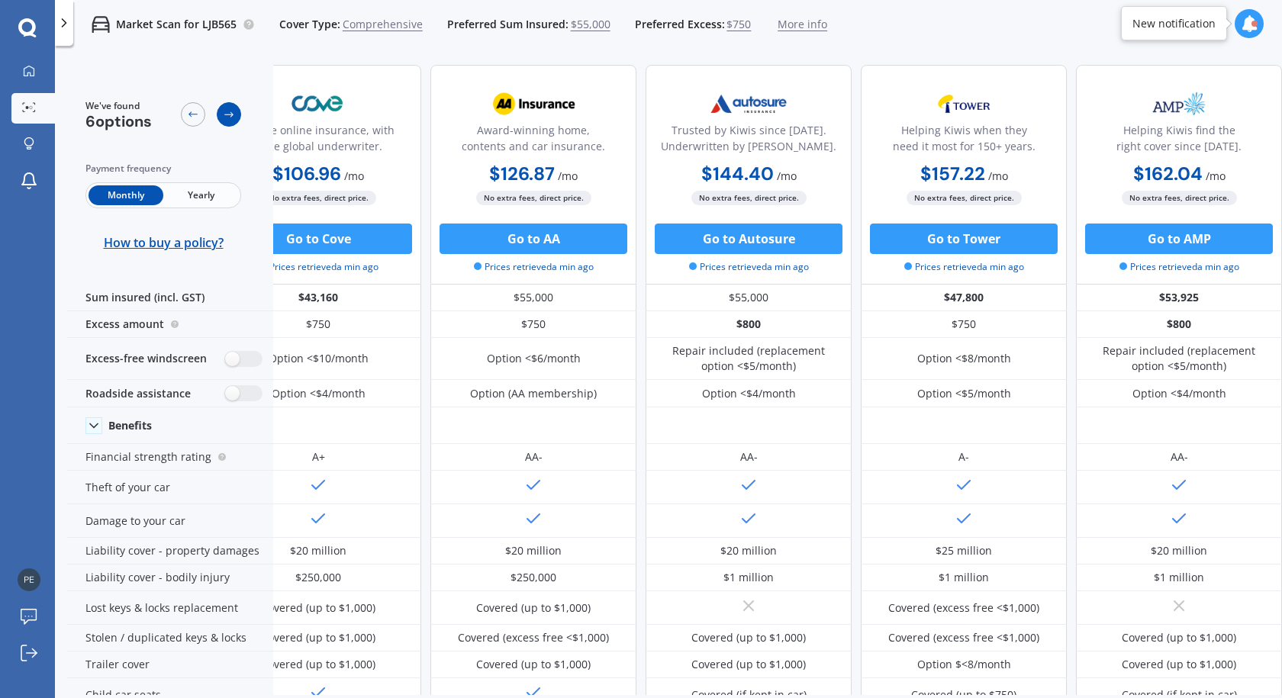
scroll to position [0, 281]
click at [229, 112] on icon at bounding box center [229, 114] width 12 height 12
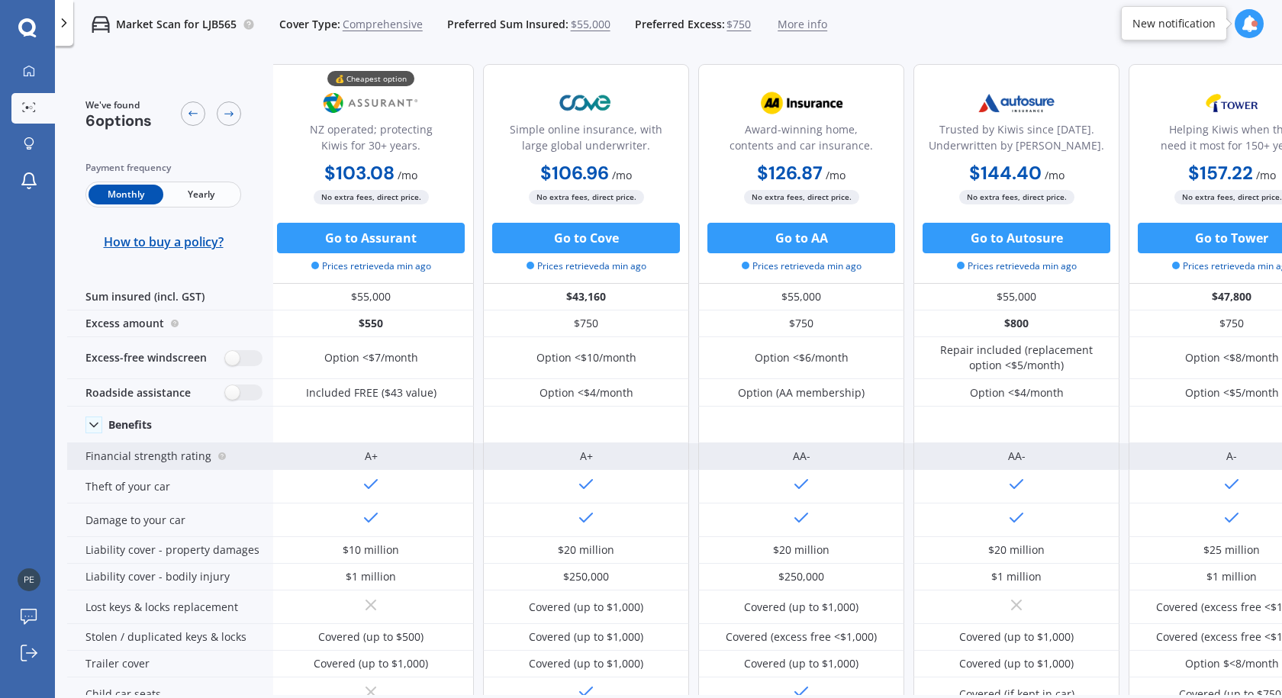
scroll to position [0, 5]
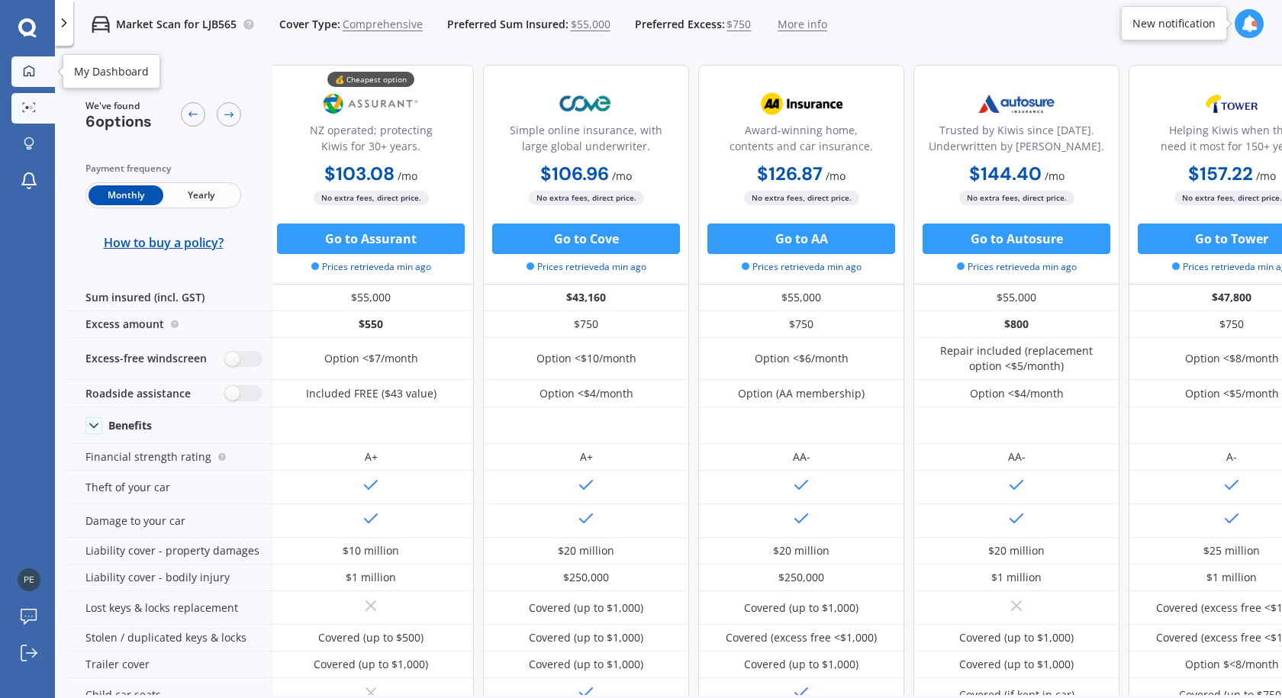
click at [32, 72] on icon at bounding box center [29, 71] width 12 height 12
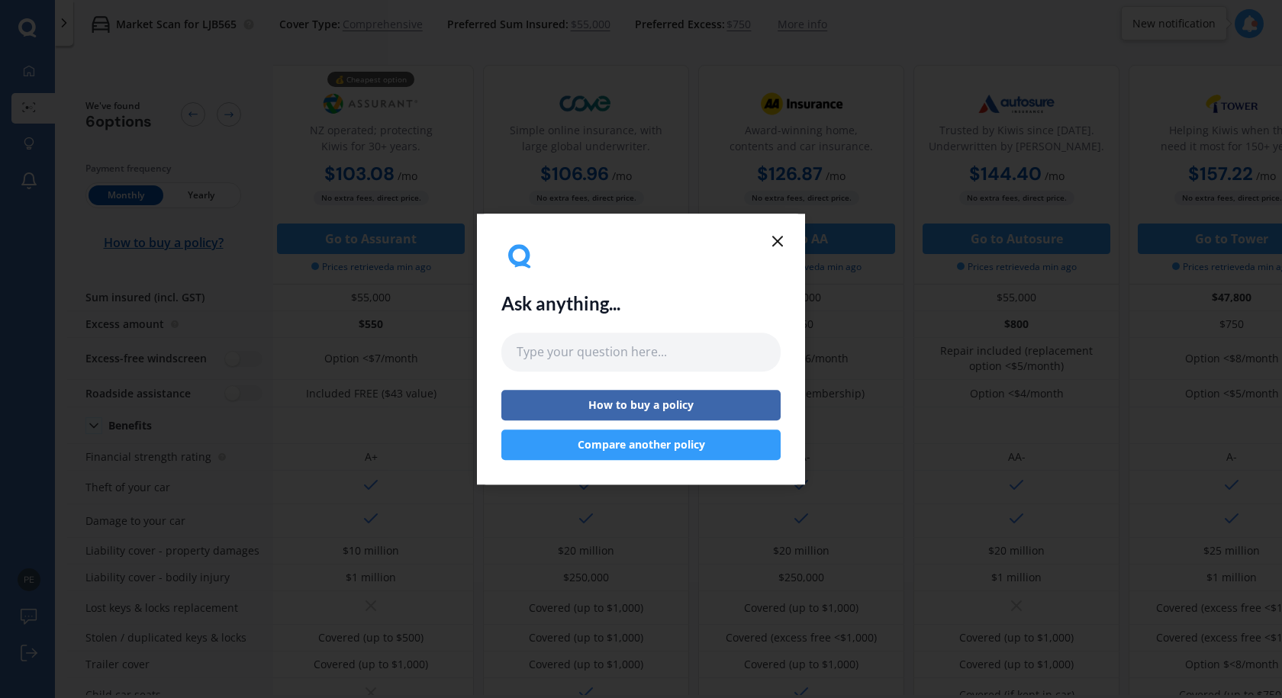
click at [635, 444] on button "Compare another policy" at bounding box center [640, 445] width 279 height 31
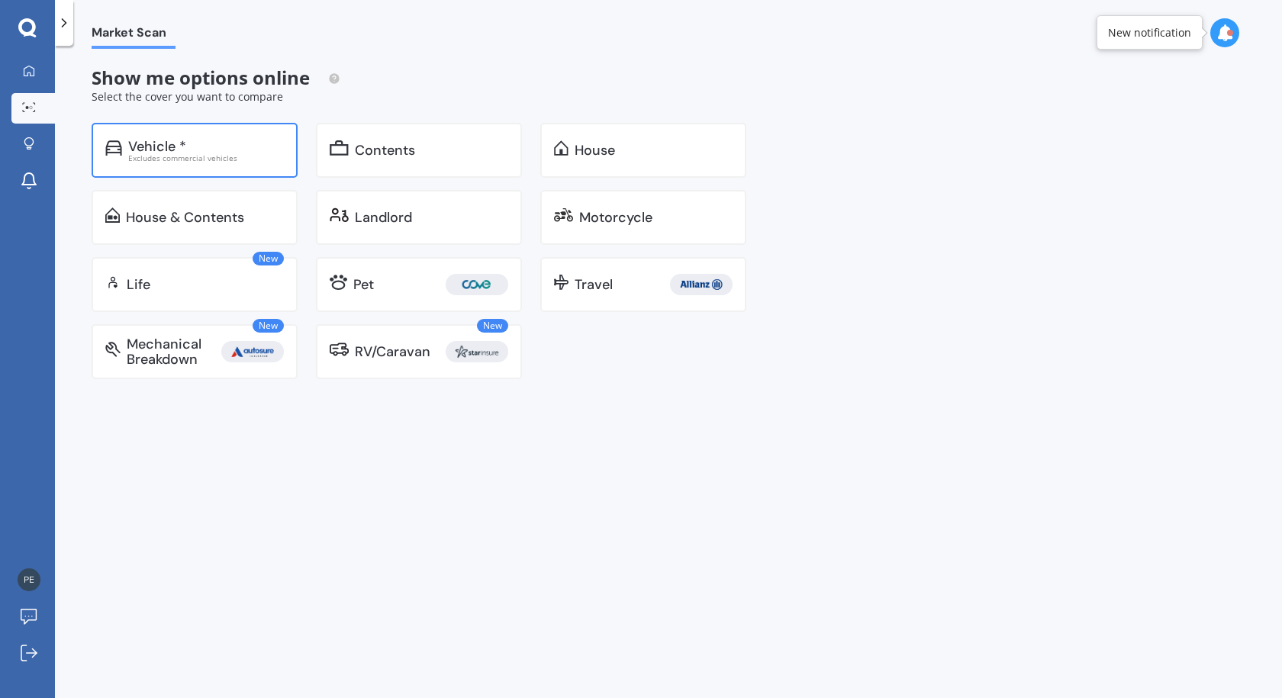
click at [156, 148] on div "Vehicle *" at bounding box center [157, 146] width 58 height 15
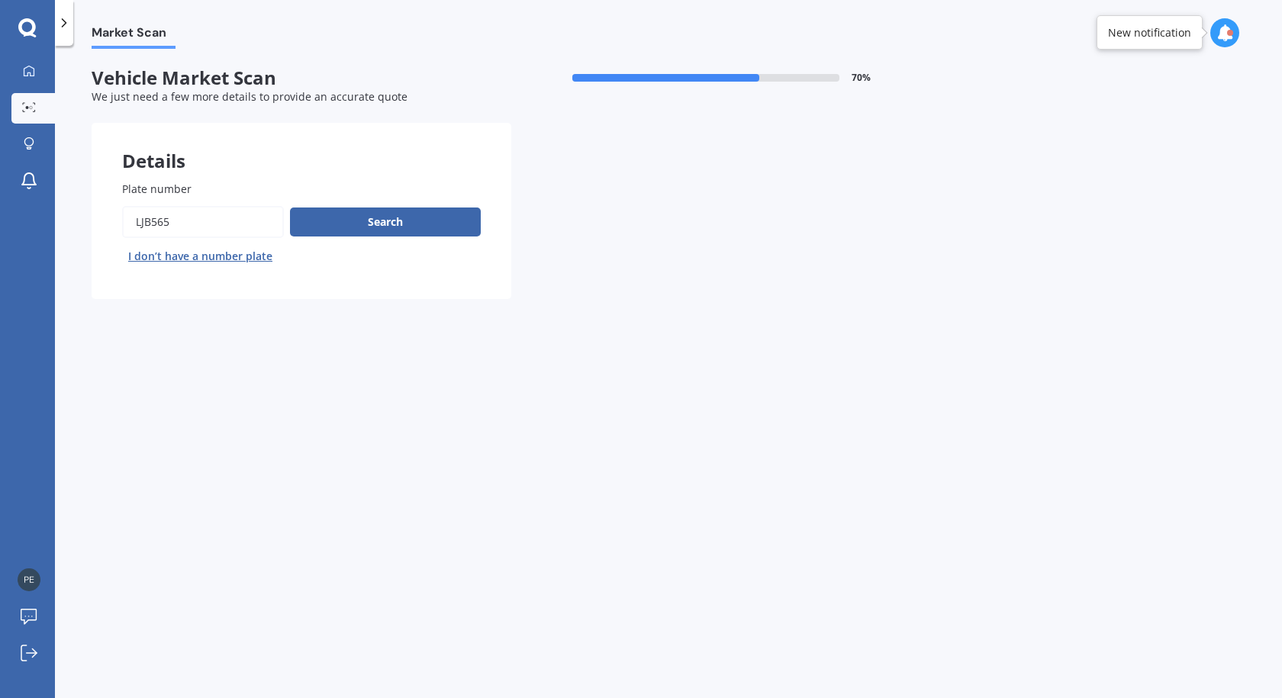
click at [193, 227] on input "Plate number" at bounding box center [203, 222] width 162 height 32
type input "L"
click at [175, 224] on input "Plate number" at bounding box center [203, 222] width 162 height 32
type input "NCQ351"
click at [404, 224] on button "Search" at bounding box center [385, 222] width 191 height 29
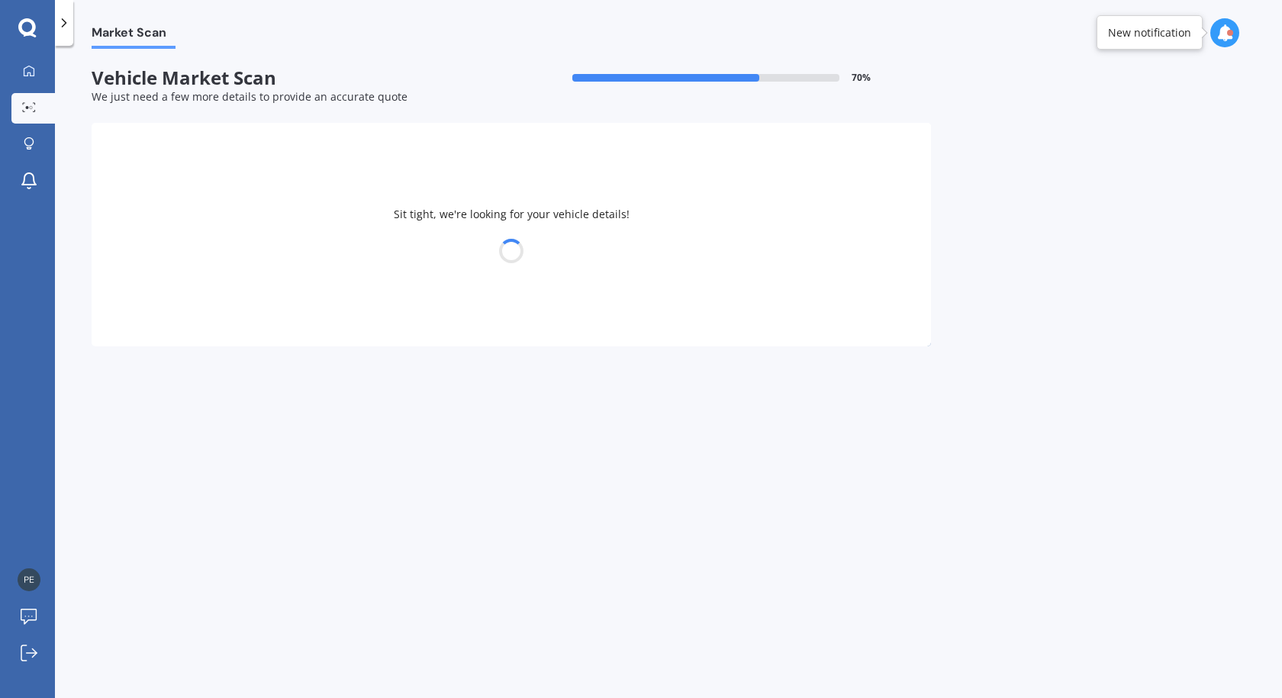
select select "18"
select select "05"
select select "1966"
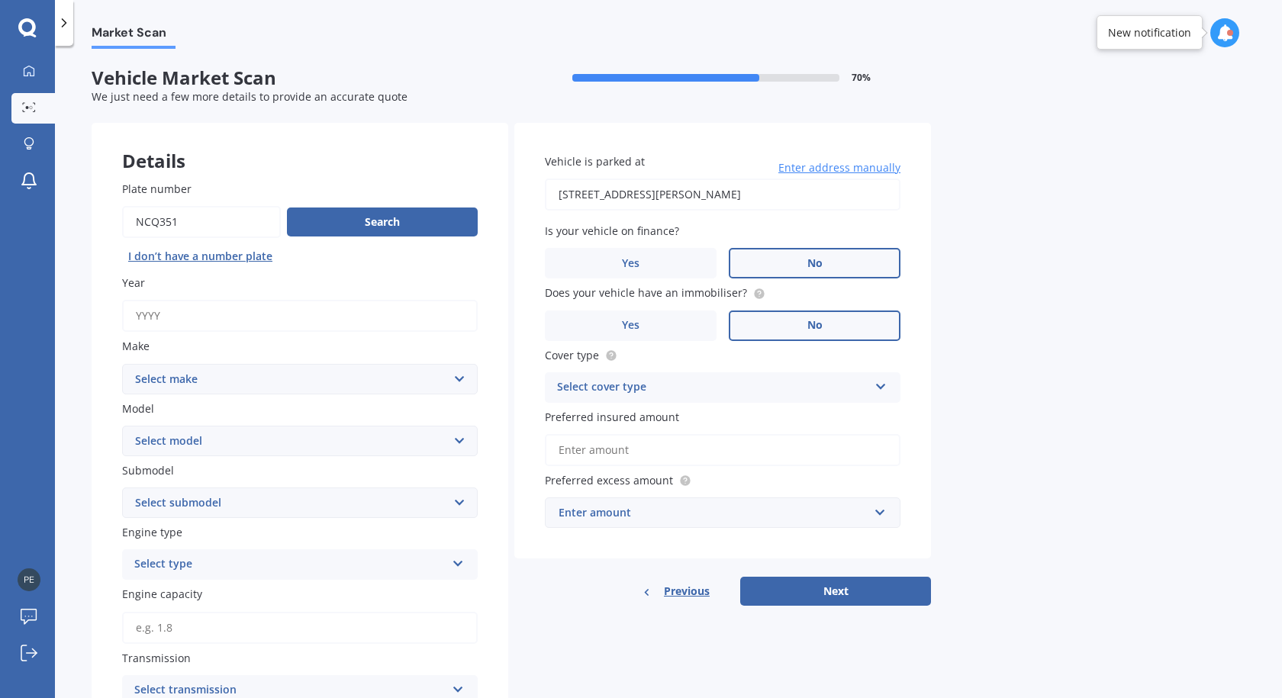
click at [154, 320] on input "Year" at bounding box center [300, 316] width 356 height 32
type input "2021"
click at [167, 378] on select "Select make AC ALFA ROMEO ASTON [PERSON_NAME] AUDI AUSTIN BEDFORD Bentley BMW B…" at bounding box center [300, 379] width 356 height 31
click at [159, 224] on input "Plate number" at bounding box center [201, 222] width 159 height 32
type input "Nqc351"
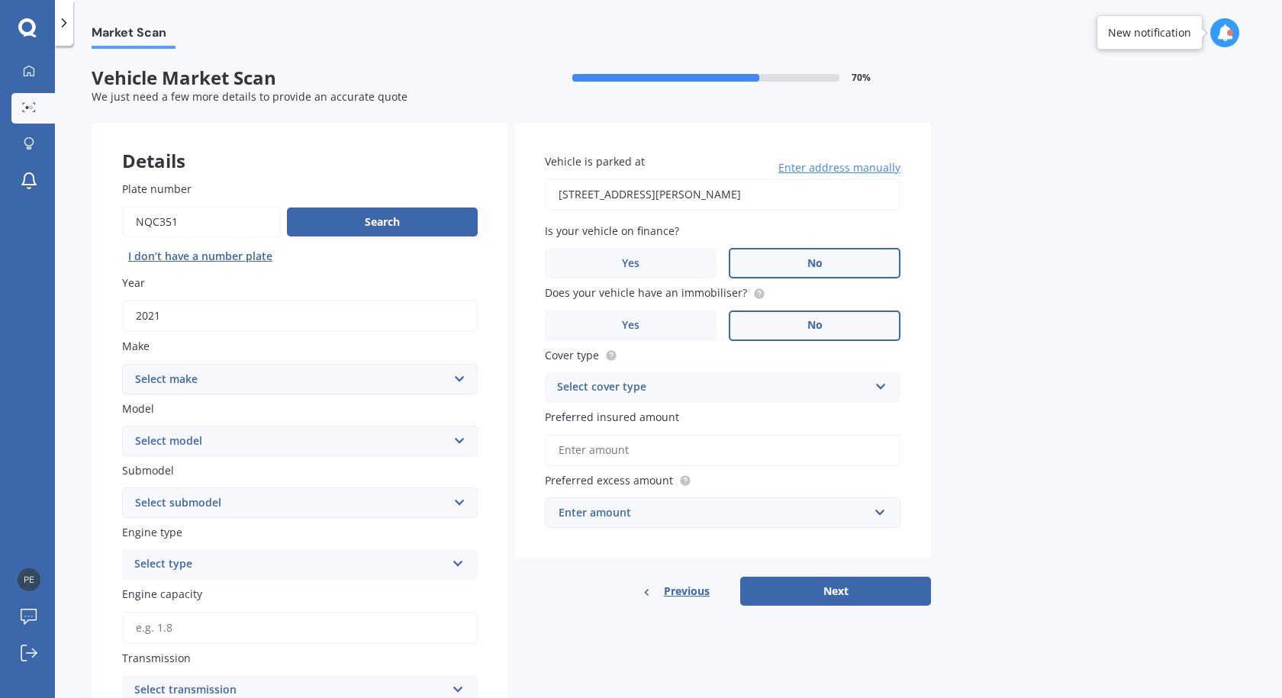
click at [189, 296] on div "Year [DATE]" at bounding box center [300, 303] width 356 height 57
click at [355, 221] on button "Search" at bounding box center [382, 222] width 191 height 29
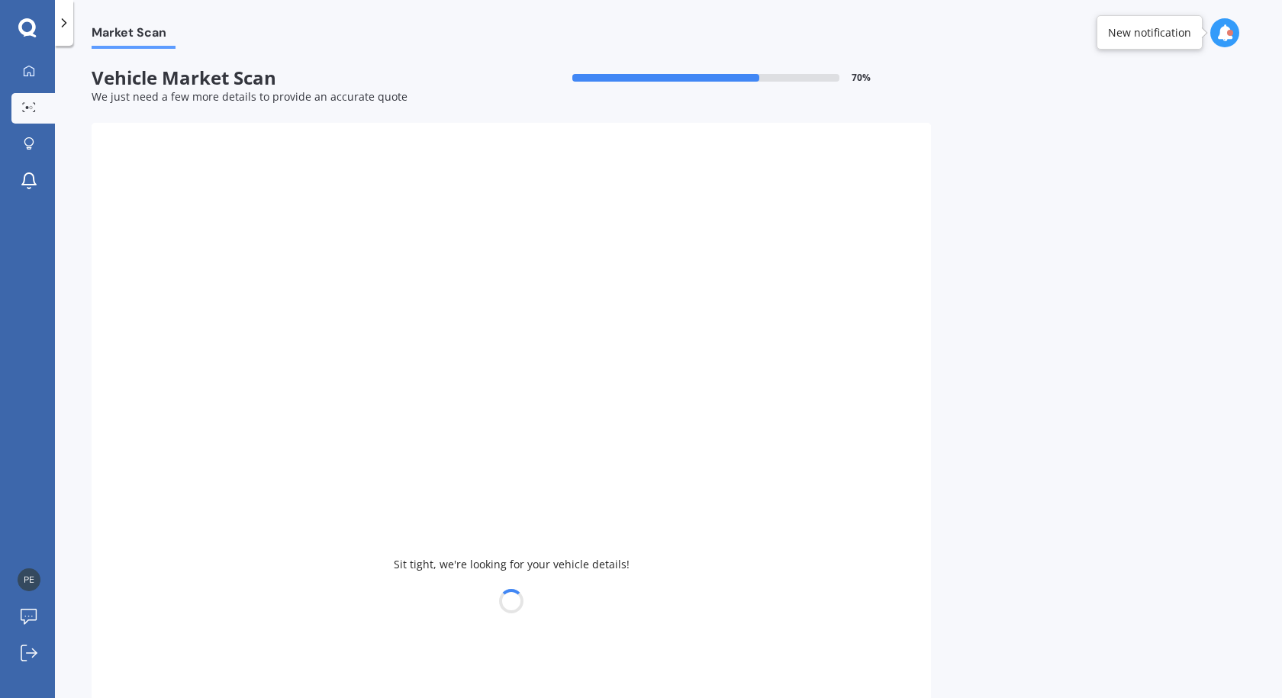
select select "MITSUBISHI"
select select "ASX"
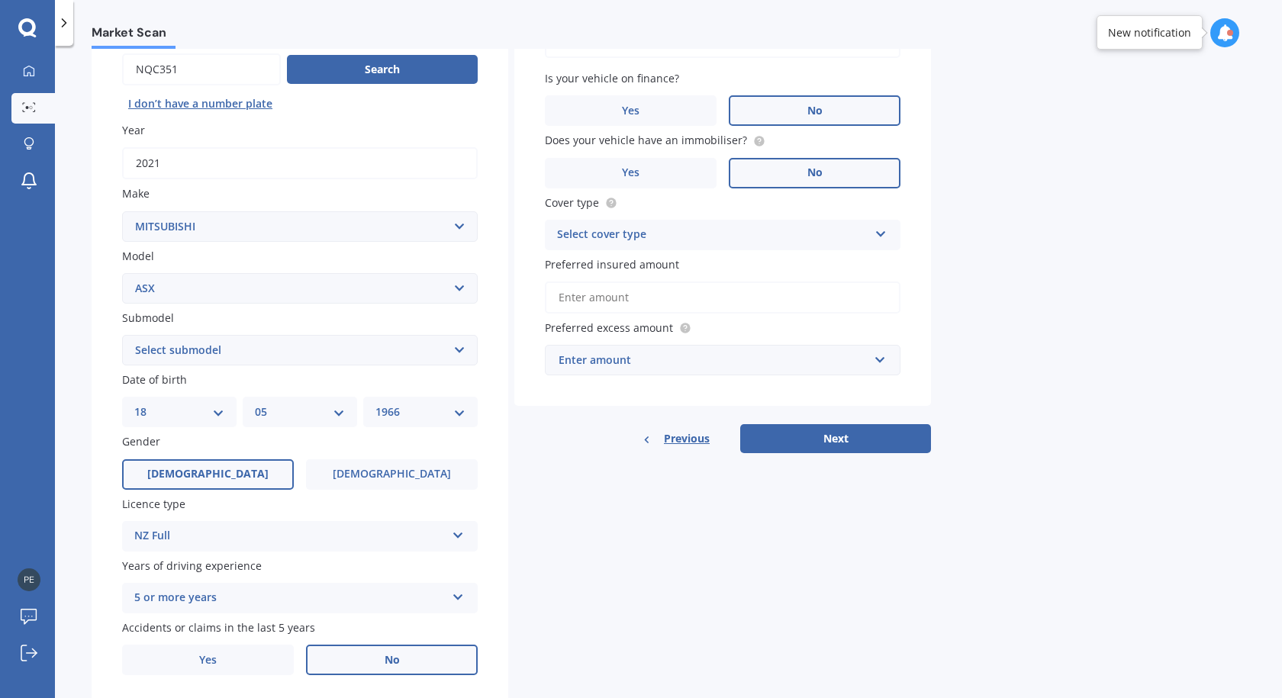
scroll to position [200, 0]
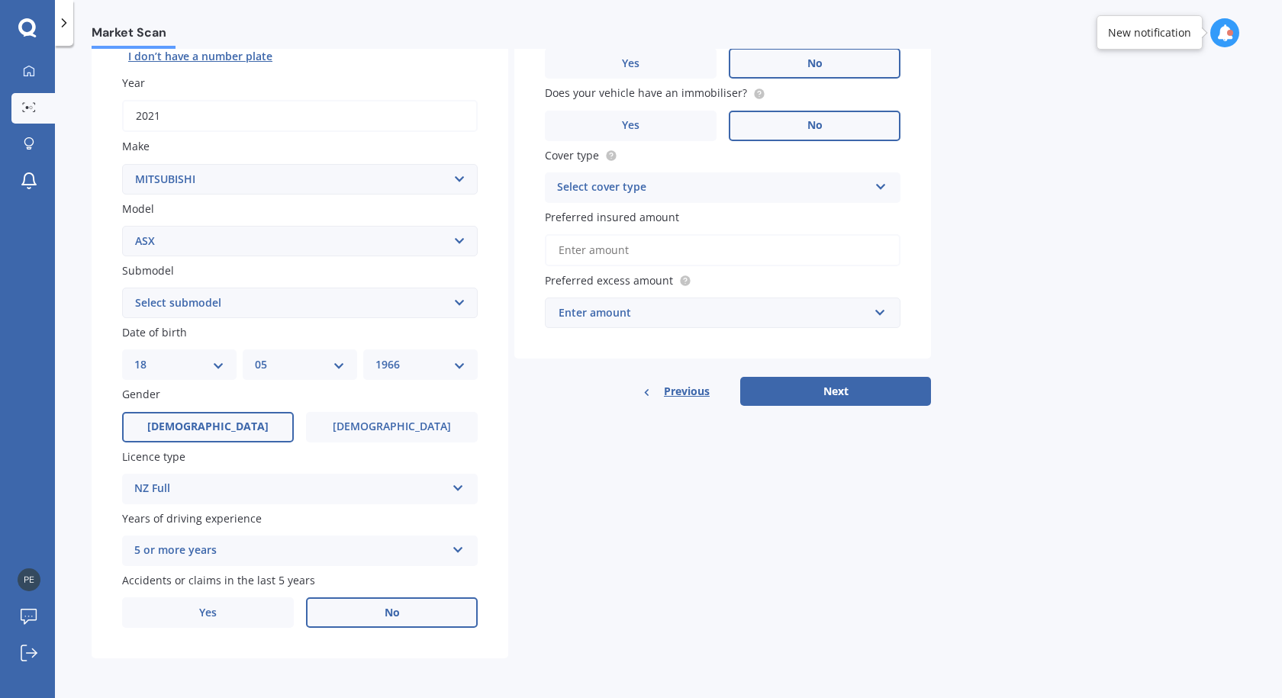
click at [464, 301] on select "Select submodel (All Other) BLK 2.0P/CVT Diesel LS Sport VRX petrol VRX turbo d…" at bounding box center [300, 303] width 356 height 31
click at [366, 268] on label "Submodel" at bounding box center [296, 271] width 349 height 16
click at [366, 288] on select "Select submodel (All Other) BLK 2.0P/CVT Diesel LS Sport VRX petrol VRX turbo d…" at bounding box center [300, 303] width 356 height 31
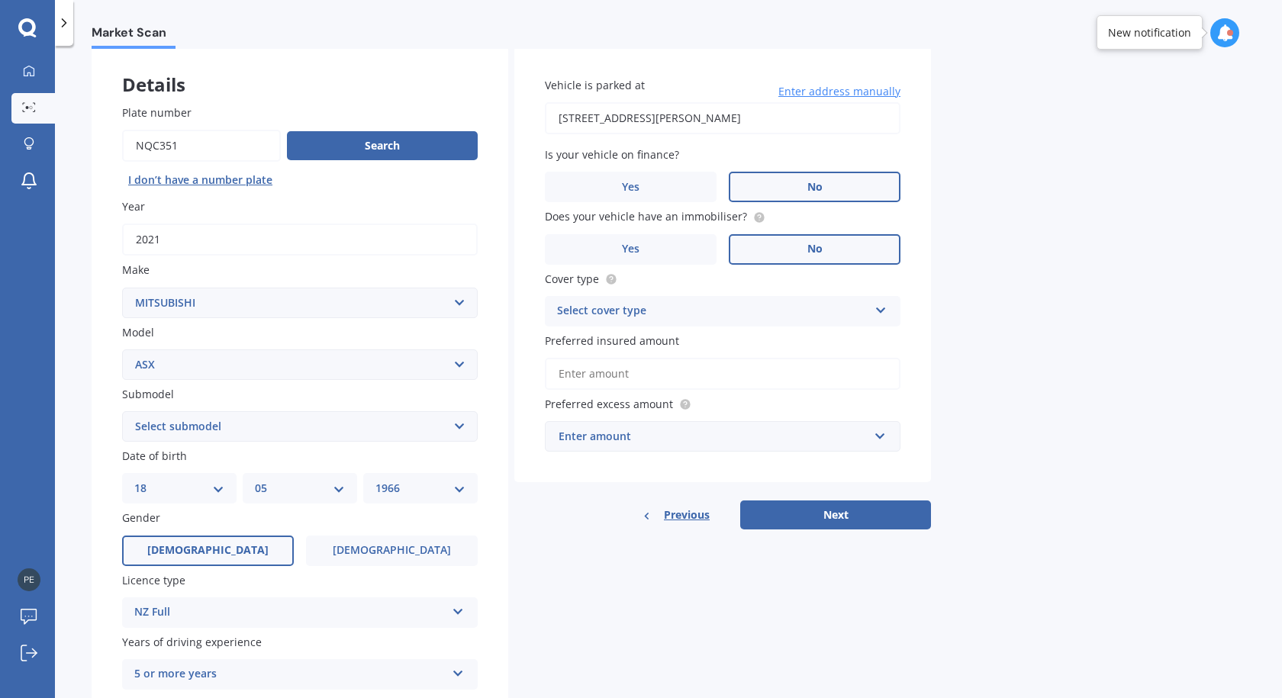
scroll to position [153, 0]
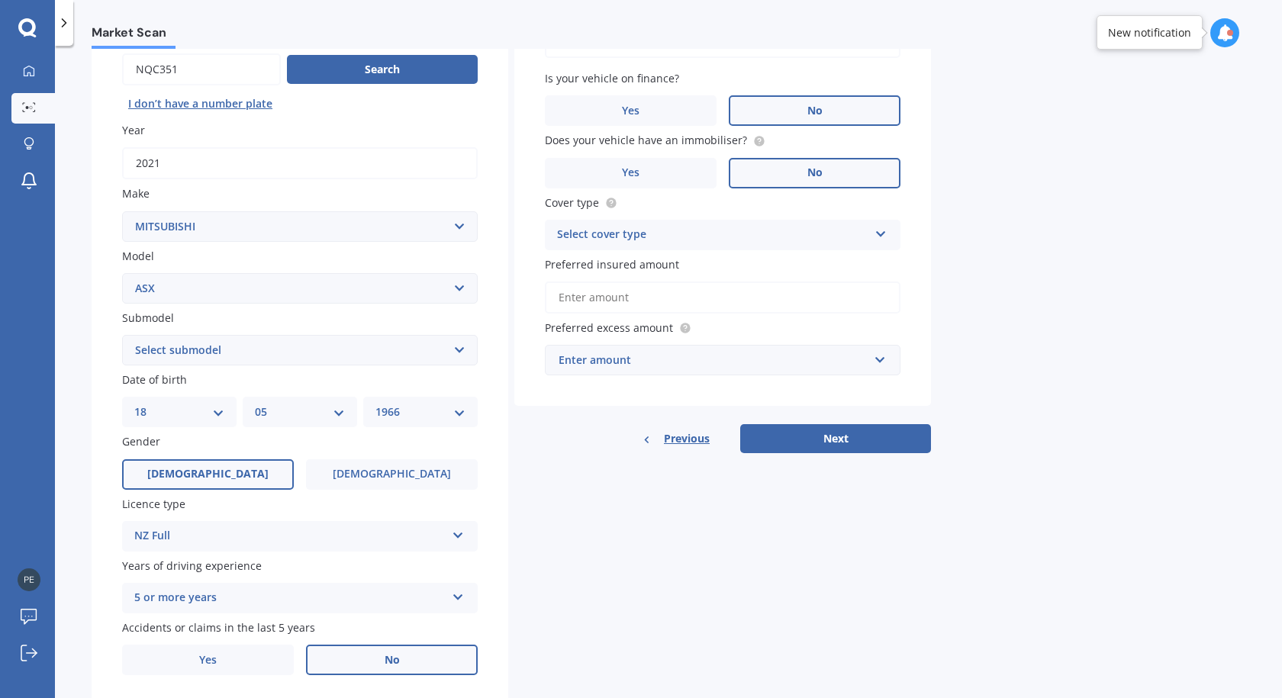
click at [881, 230] on icon at bounding box center [881, 231] width 13 height 11
click at [595, 262] on span "Comprehensive" at bounding box center [598, 264] width 81 height 14
click at [593, 300] on input "Preferred insured amount" at bounding box center [723, 298] width 356 height 32
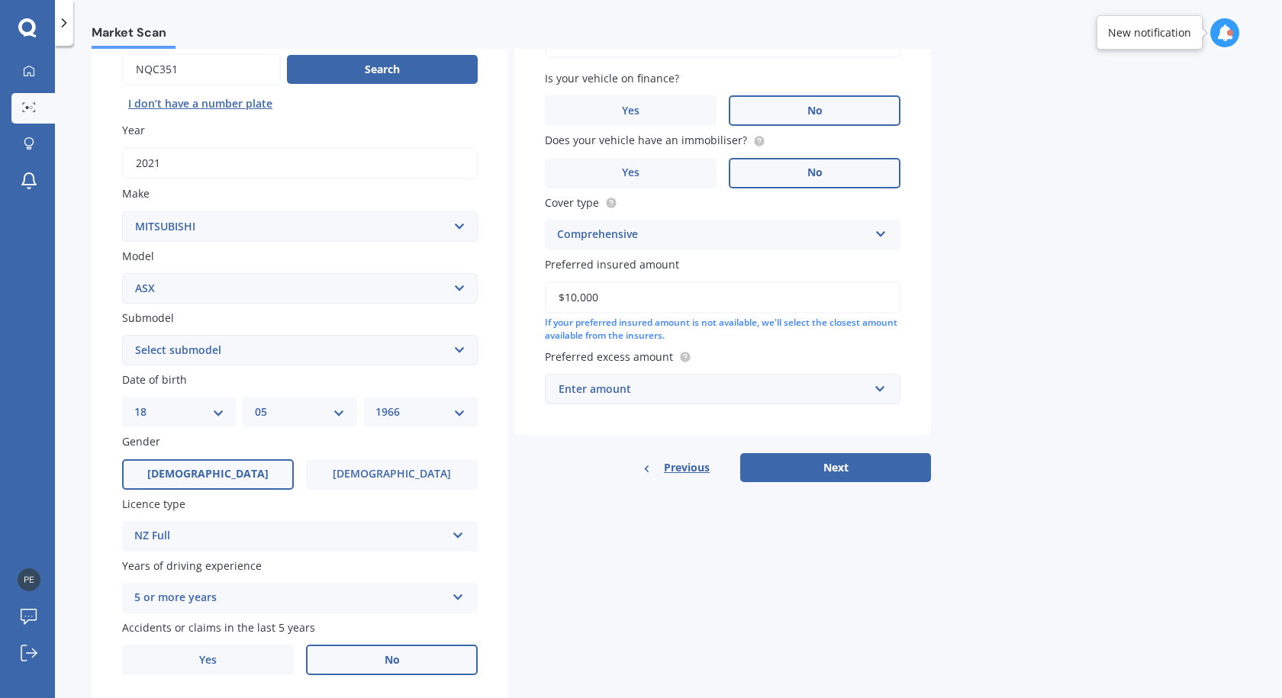
type input "$10,000"
click at [878, 388] on input "text" at bounding box center [717, 389] width 342 height 29
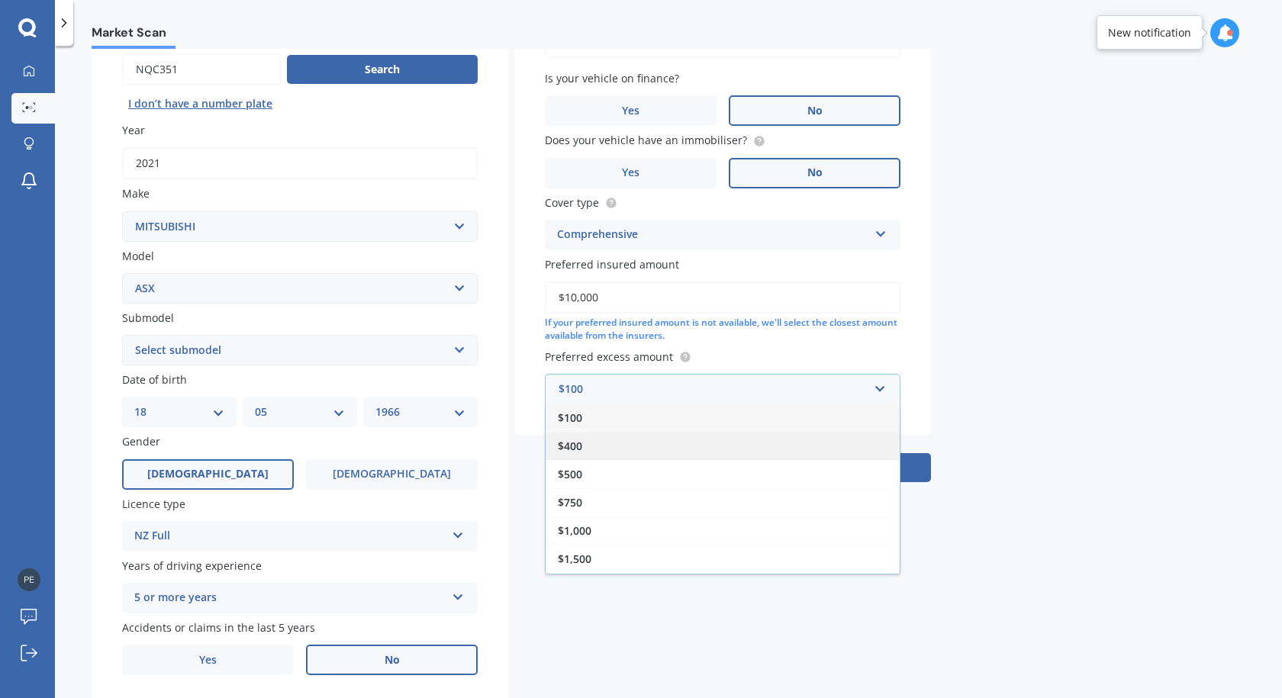
click at [580, 446] on span "$400" at bounding box center [570, 446] width 24 height 14
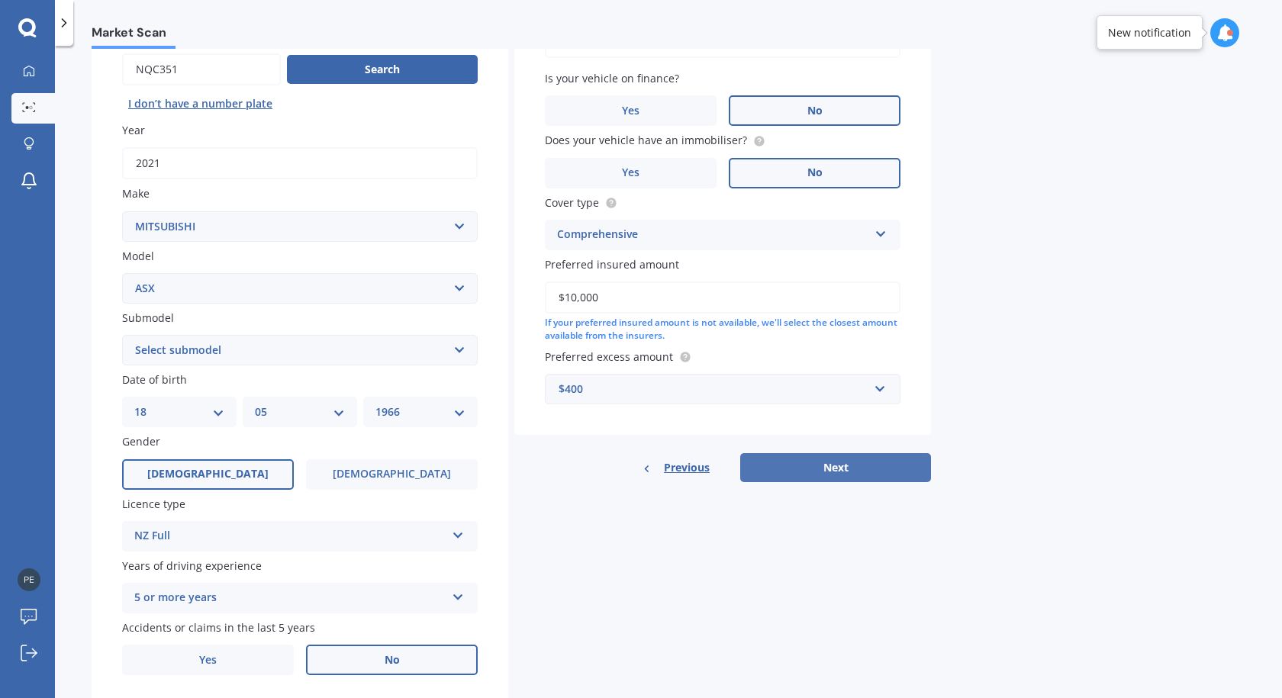
click at [813, 470] on button "Next" at bounding box center [835, 467] width 191 height 29
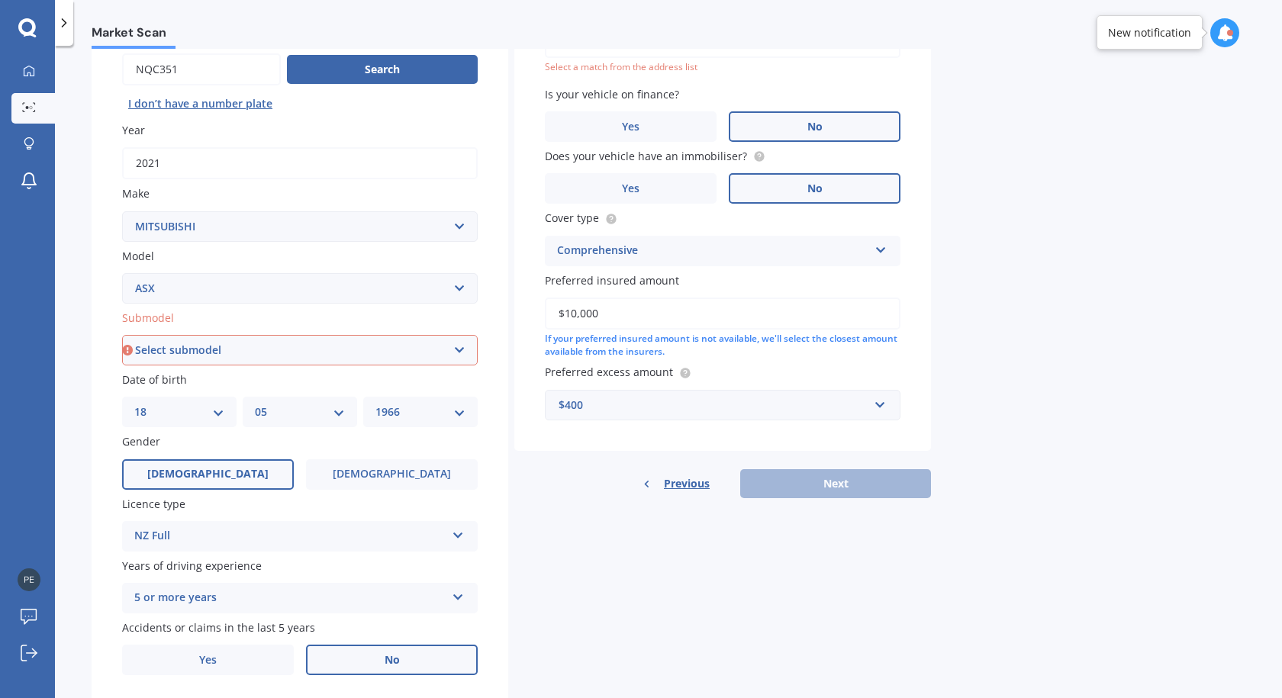
click at [459, 348] on select "Select submodel (All Other) BLK 2.0P/CVT Diesel LS Sport VRX petrol VRX turbo d…" at bounding box center [300, 350] width 356 height 31
click at [456, 352] on select "Select submodel (All Other) BLK 2.0P/CVT Diesel LS Sport VRX petrol VRX turbo d…" at bounding box center [300, 350] width 356 height 31
select select "LS"
click at [122, 335] on select "Select submodel (All Other) BLK 2.0P/CVT Diesel LS Sport VRX petrol VRX turbo d…" at bounding box center [300, 350] width 356 height 31
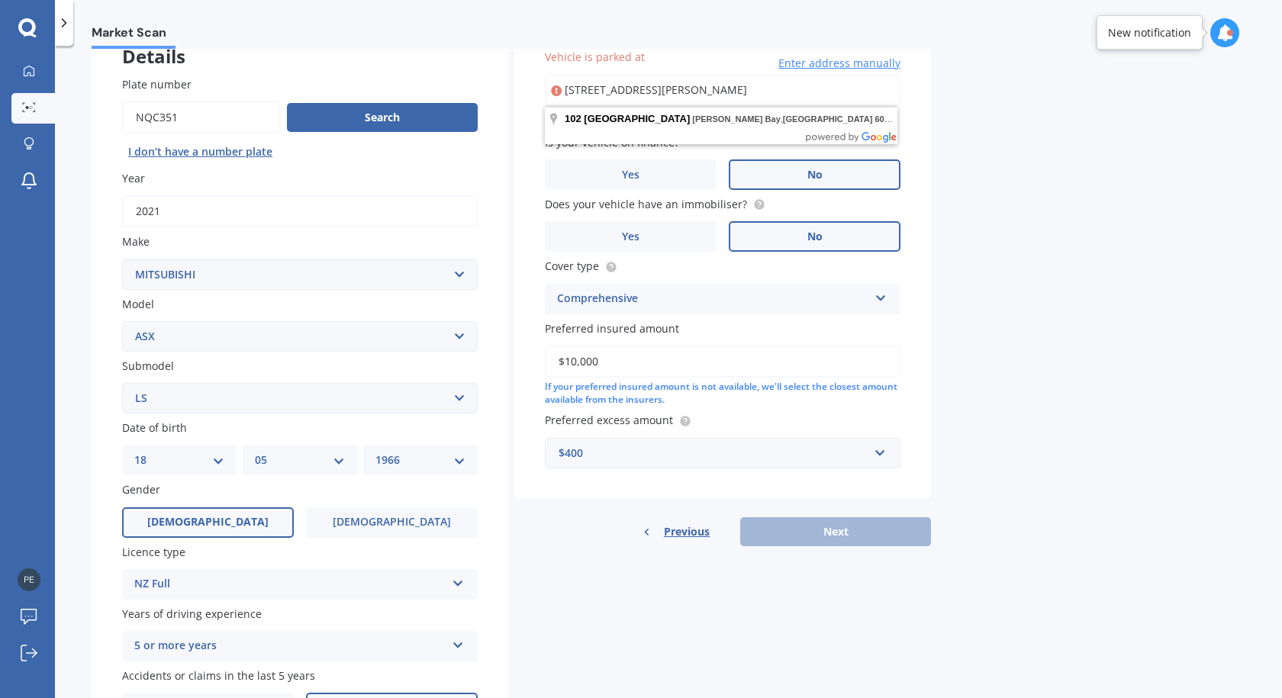
click at [366, 403] on select "Select submodel (All Other) BLK 2.0P/CVT Diesel LS Sport VRX petrol VRX turbo d…" at bounding box center [300, 398] width 356 height 31
click at [122, 383] on select "Select submodel (All Other) BLK 2.0P/CVT Diesel LS Sport VRX petrol VRX turbo d…" at bounding box center [300, 398] width 356 height 31
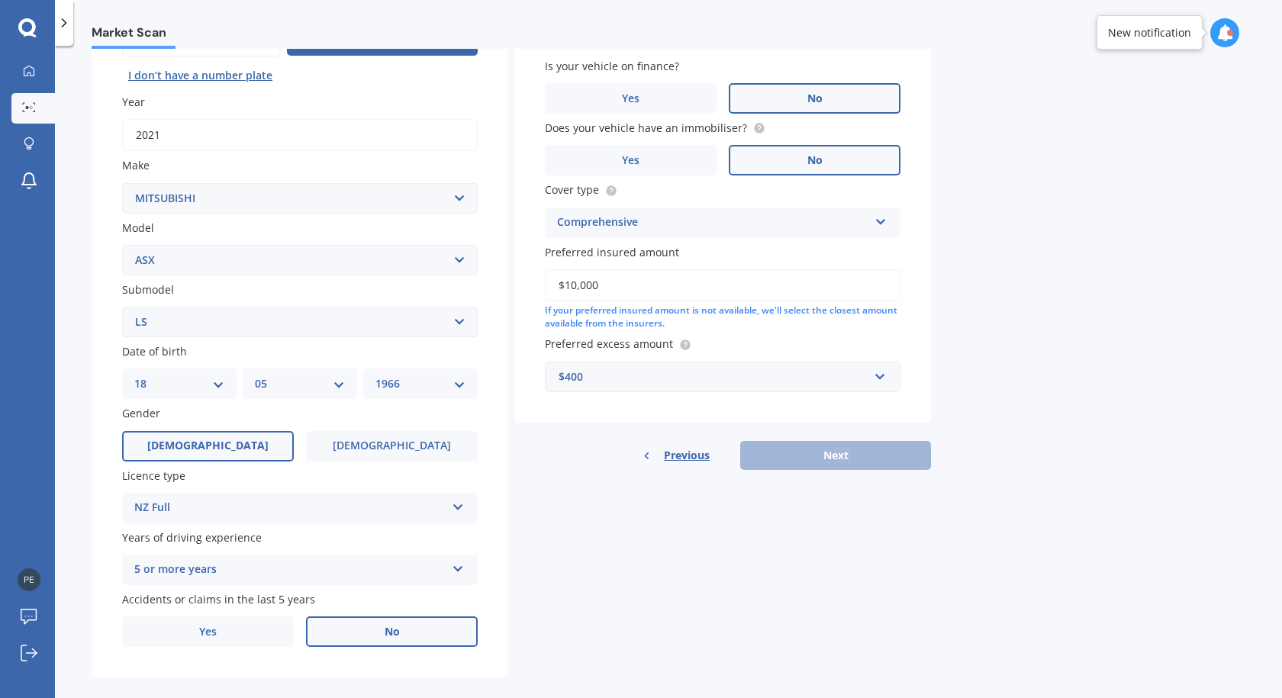
click at [795, 451] on div "Previous Next" at bounding box center [722, 455] width 417 height 29
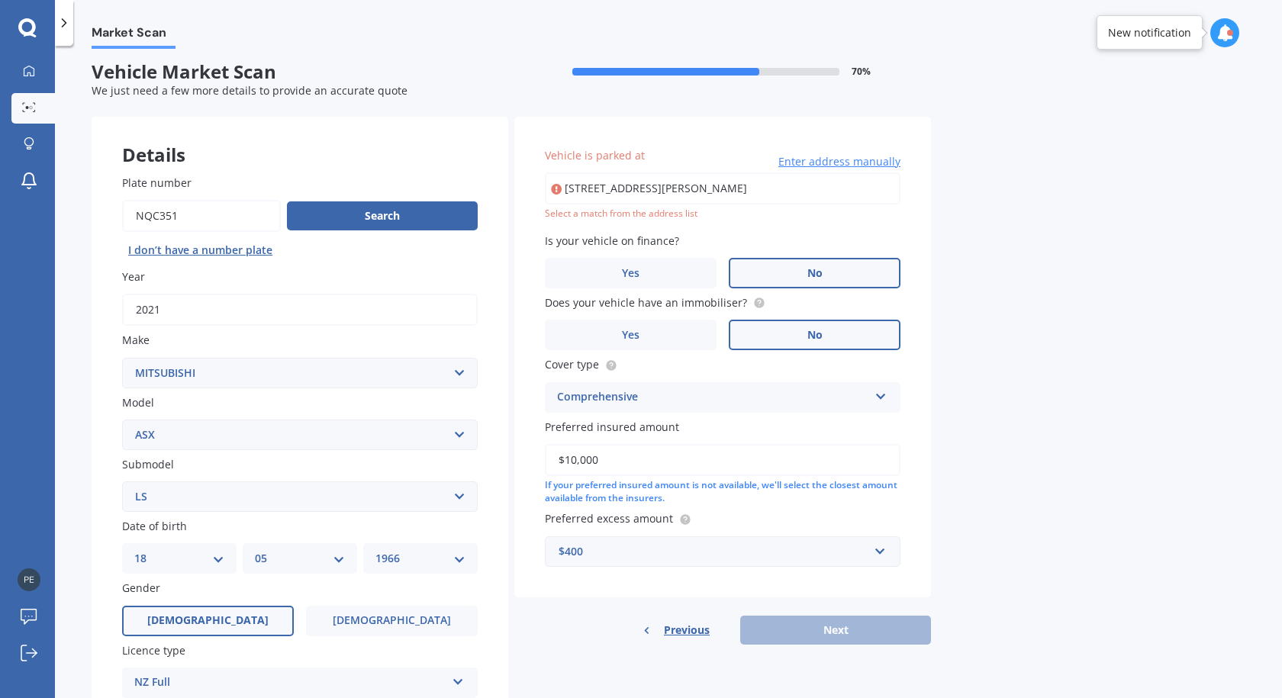
scroll to position [0, 0]
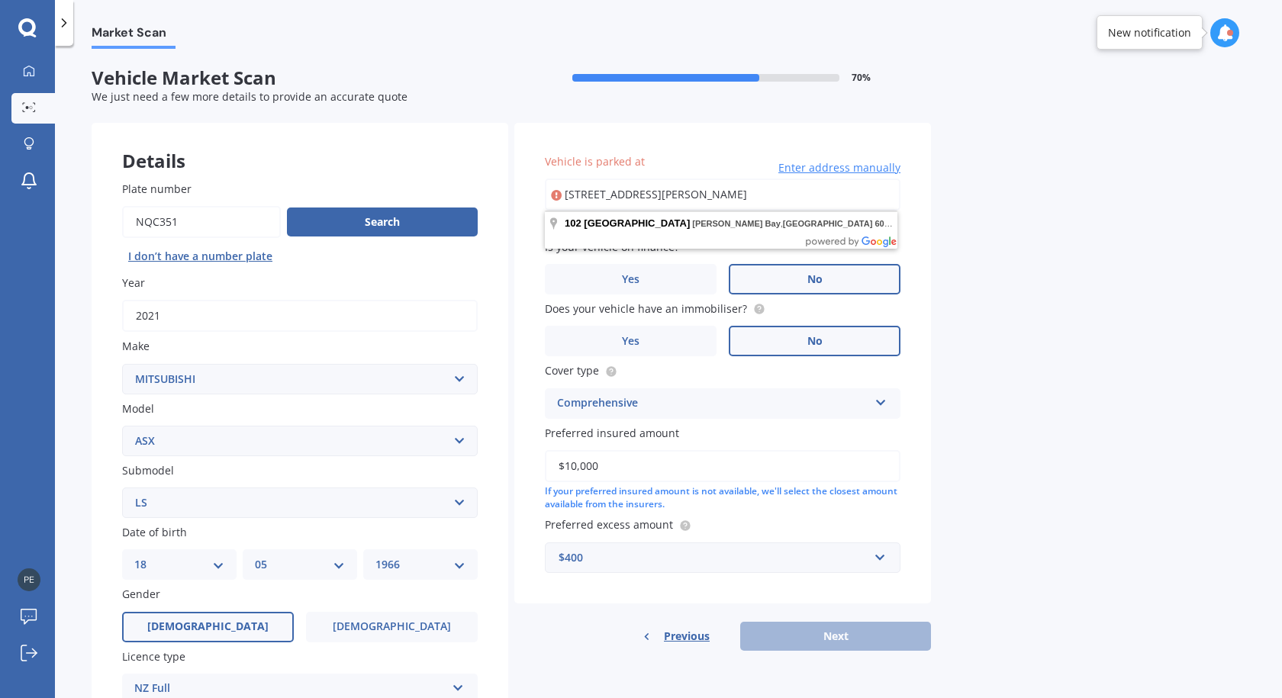
click at [623, 200] on input "[STREET_ADDRESS][PERSON_NAME]" at bounding box center [723, 195] width 356 height 32
type input "[STREET_ADDRESS][PERSON_NAME]"
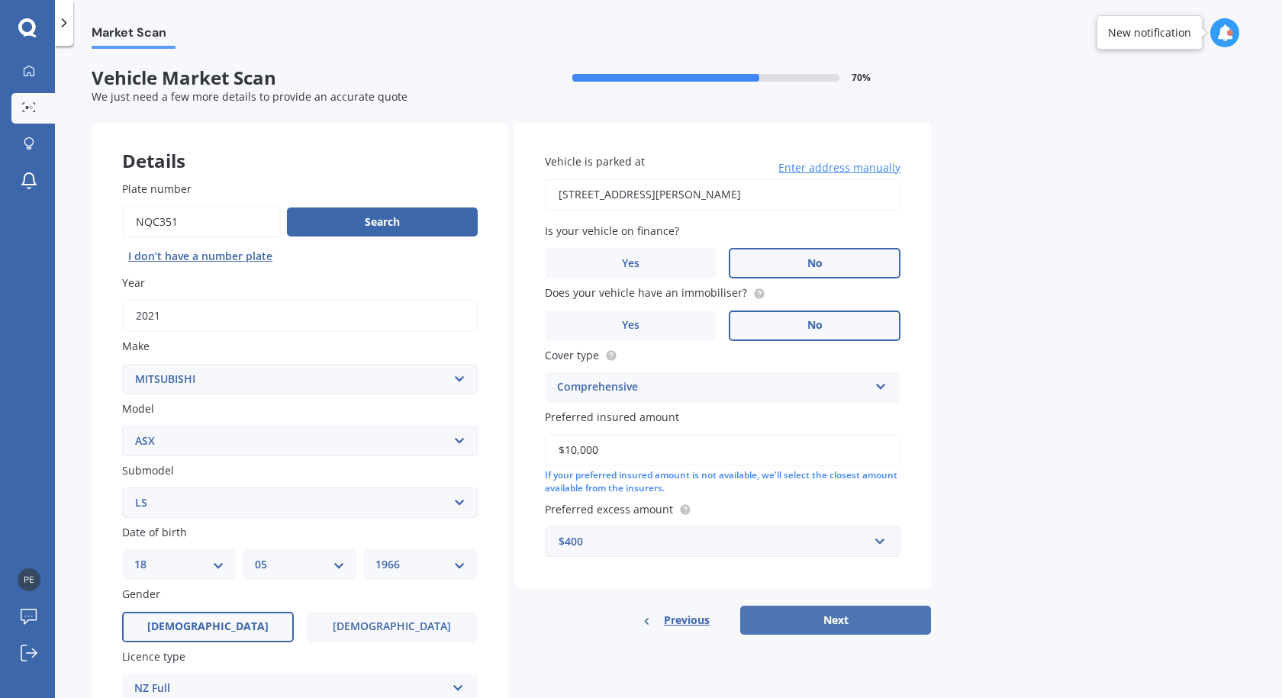
click at [806, 617] on button "Next" at bounding box center [835, 620] width 191 height 29
select select "18"
select select "05"
select select "1966"
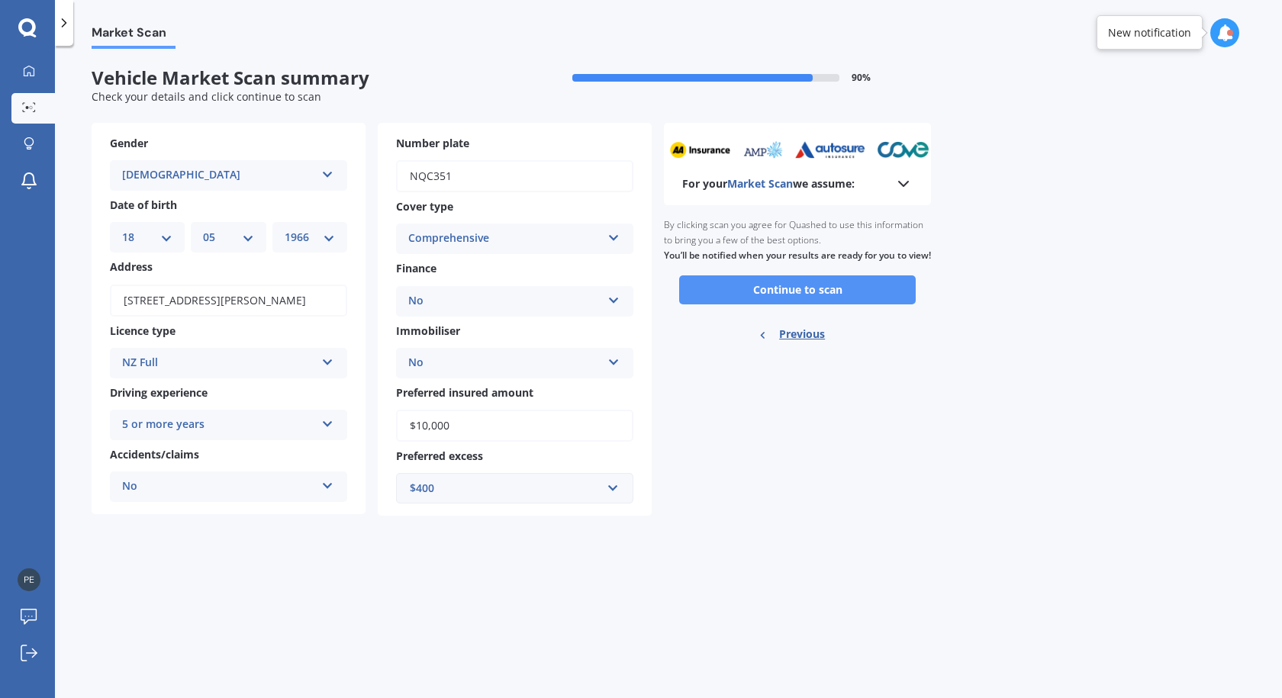
click at [802, 304] on button "Continue to scan" at bounding box center [797, 289] width 237 height 29
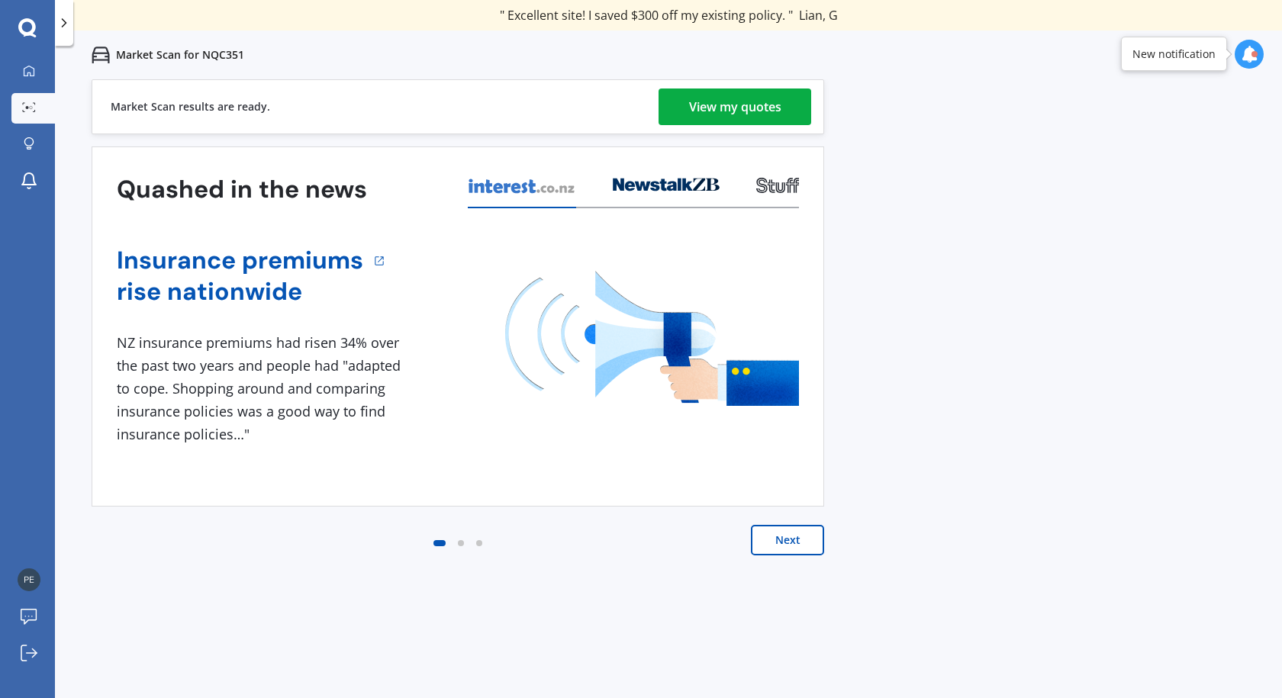
click at [733, 111] on div "View my quotes" at bounding box center [735, 107] width 92 height 37
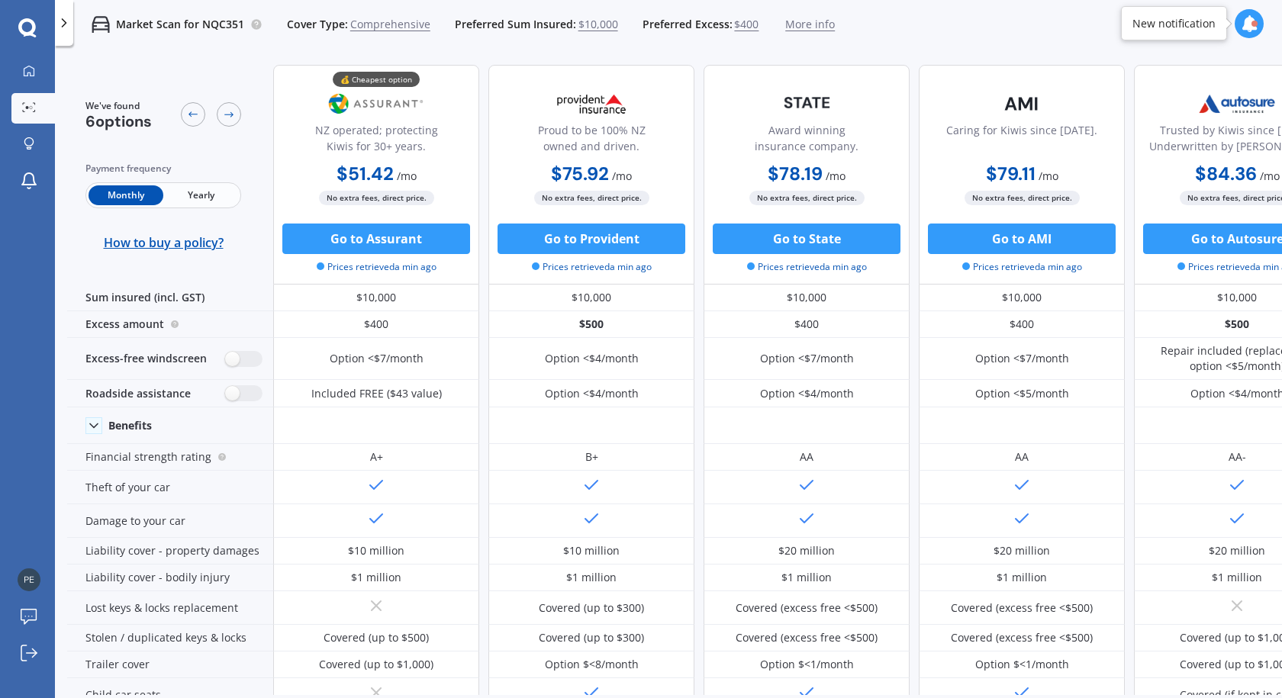
click at [196, 190] on span "Yearly" at bounding box center [200, 195] width 75 height 20
click at [230, 114] on icon at bounding box center [229, 114] width 12 height 12
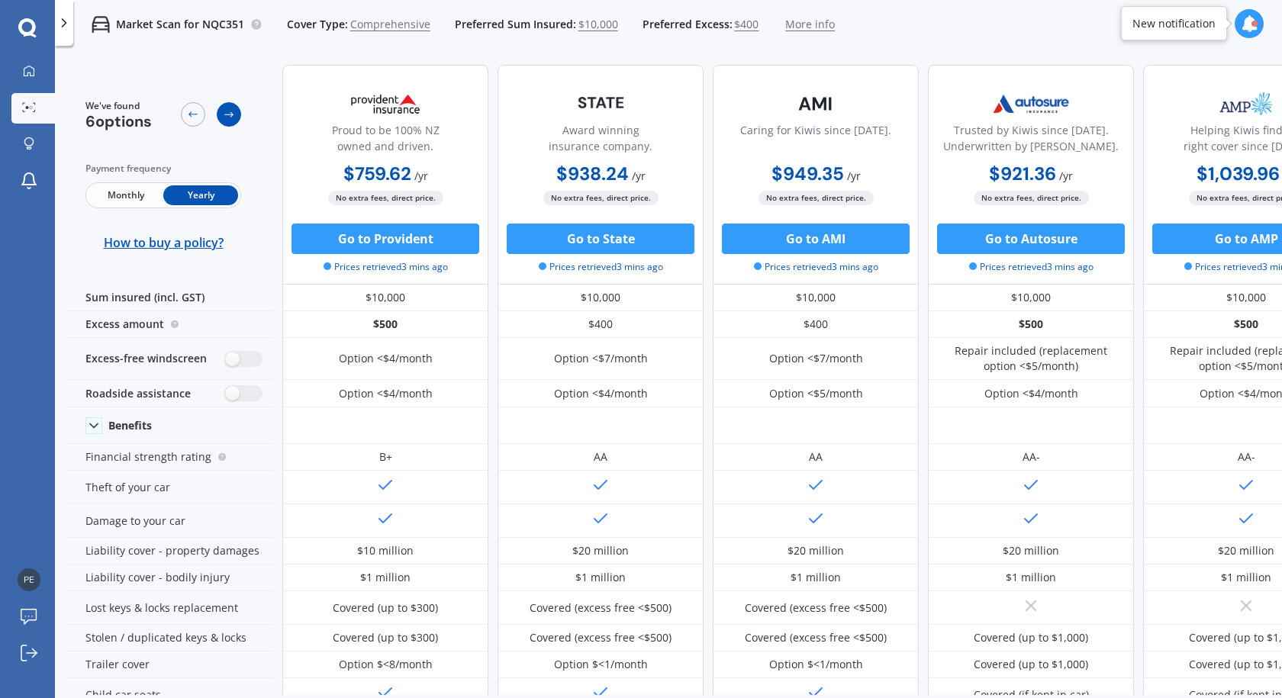
click at [230, 114] on icon at bounding box center [229, 114] width 12 height 12
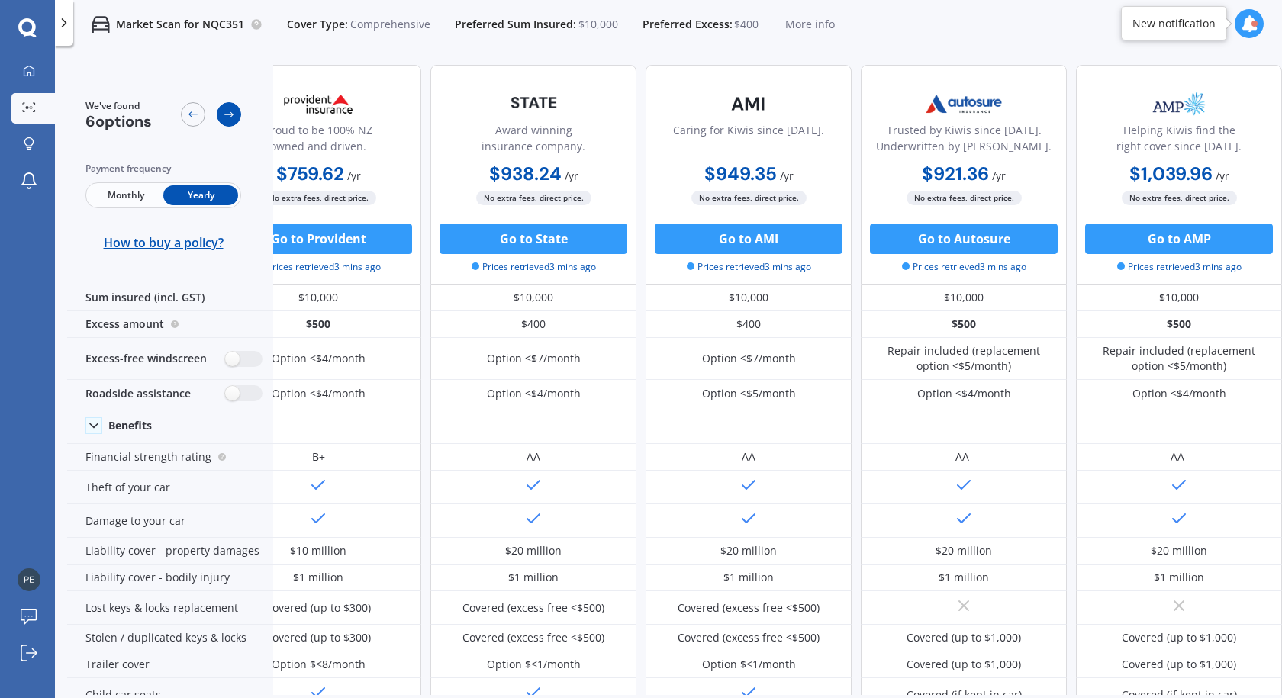
scroll to position [0, 281]
click at [230, 114] on icon at bounding box center [229, 114] width 12 height 12
click at [192, 118] on icon at bounding box center [193, 114] width 12 height 12
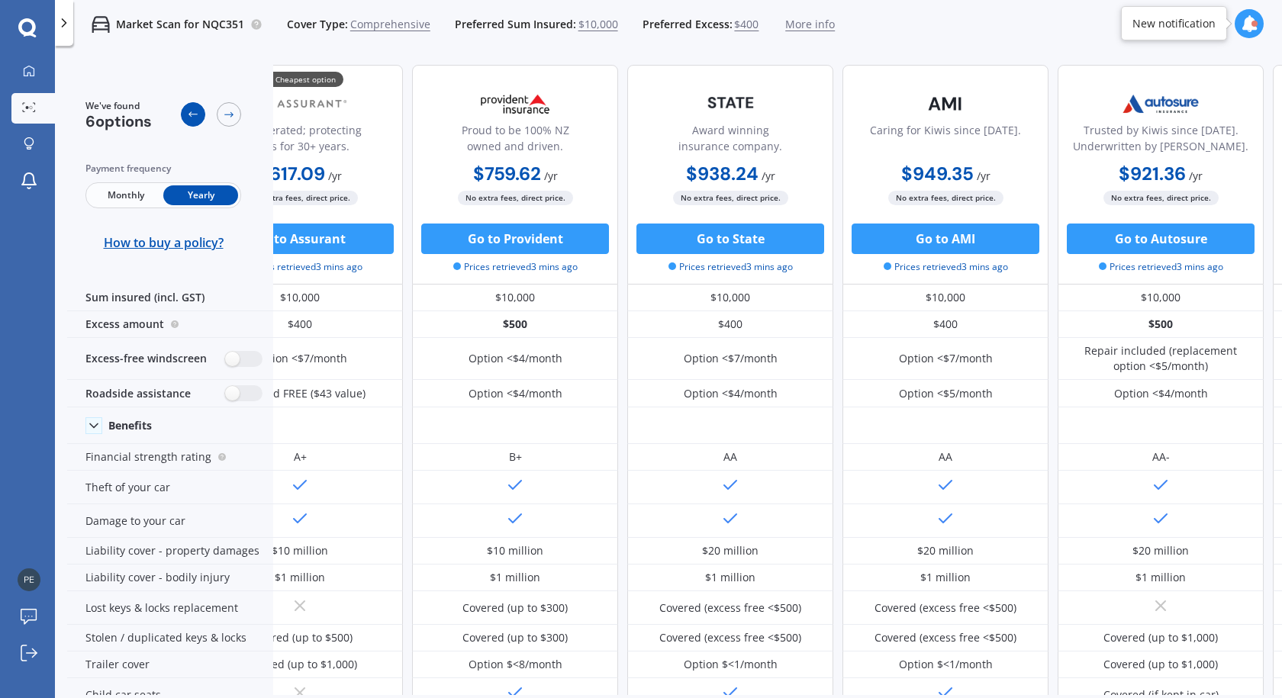
scroll to position [0, 75]
click at [192, 118] on icon at bounding box center [193, 114] width 12 height 12
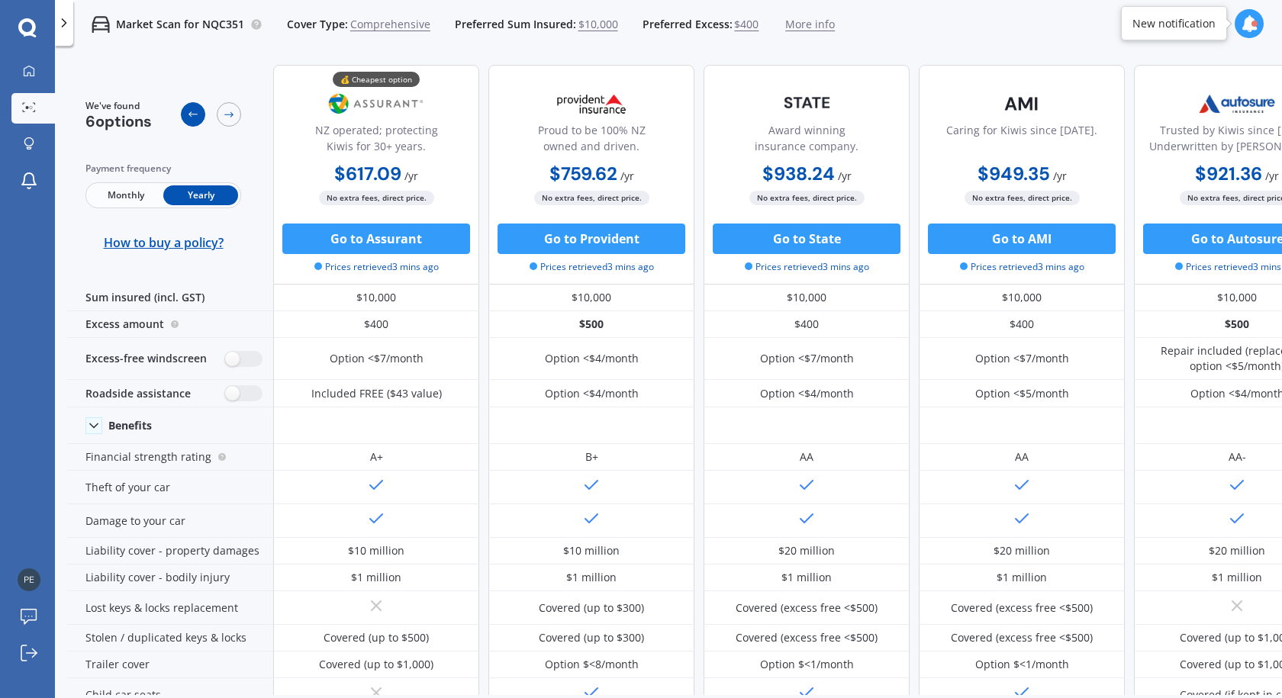
click at [192, 118] on icon at bounding box center [193, 114] width 12 height 12
click at [163, 240] on span "How to buy a policy?" at bounding box center [164, 242] width 120 height 15
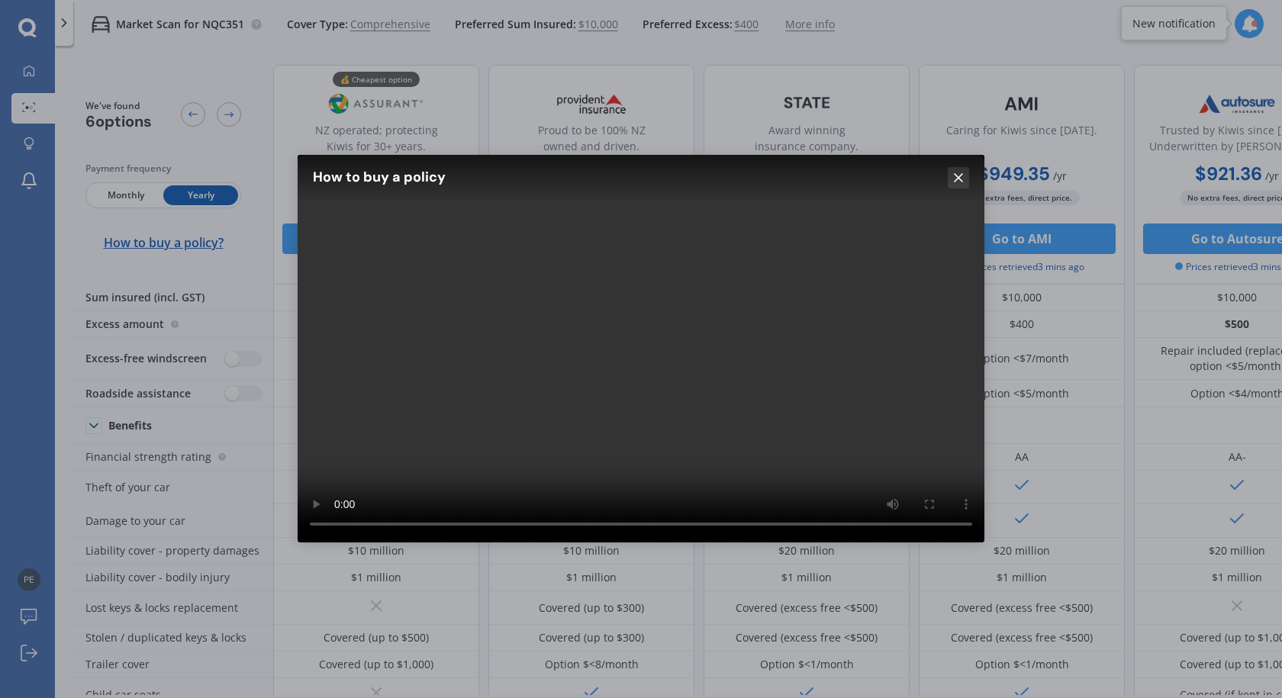
click at [964, 176] on icon at bounding box center [958, 177] width 15 height 15
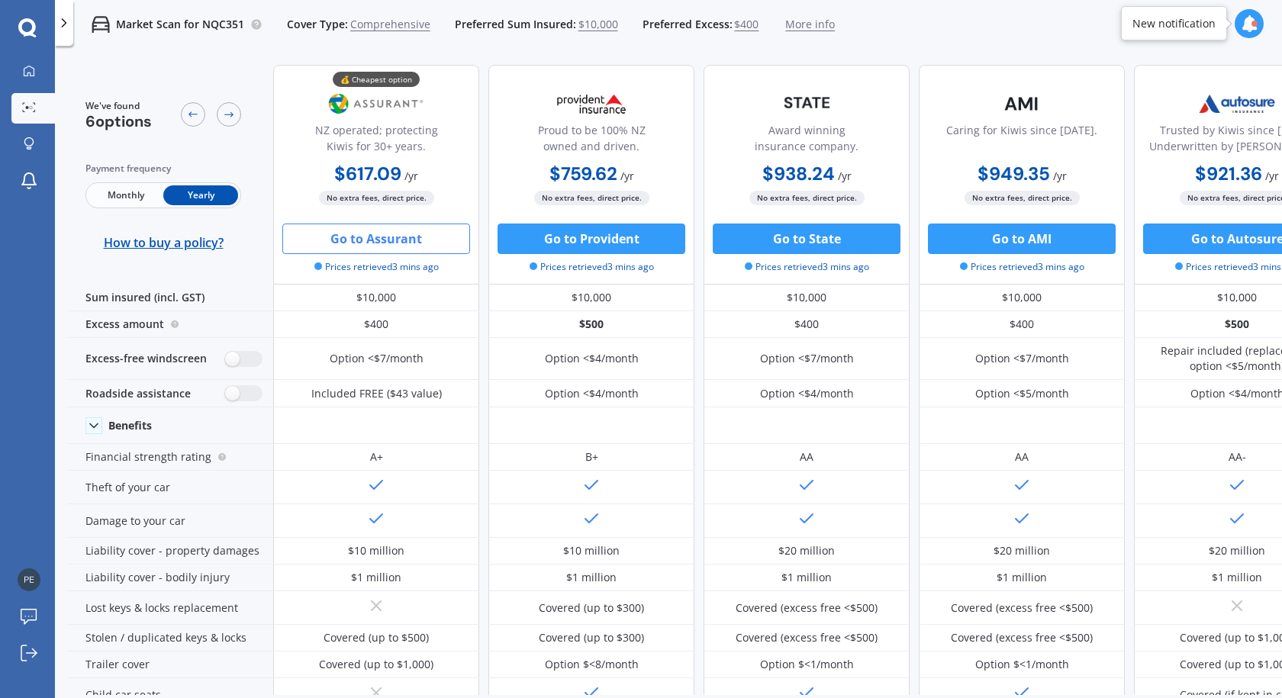
click at [389, 240] on button "Go to Assurant" at bounding box center [376, 239] width 188 height 31
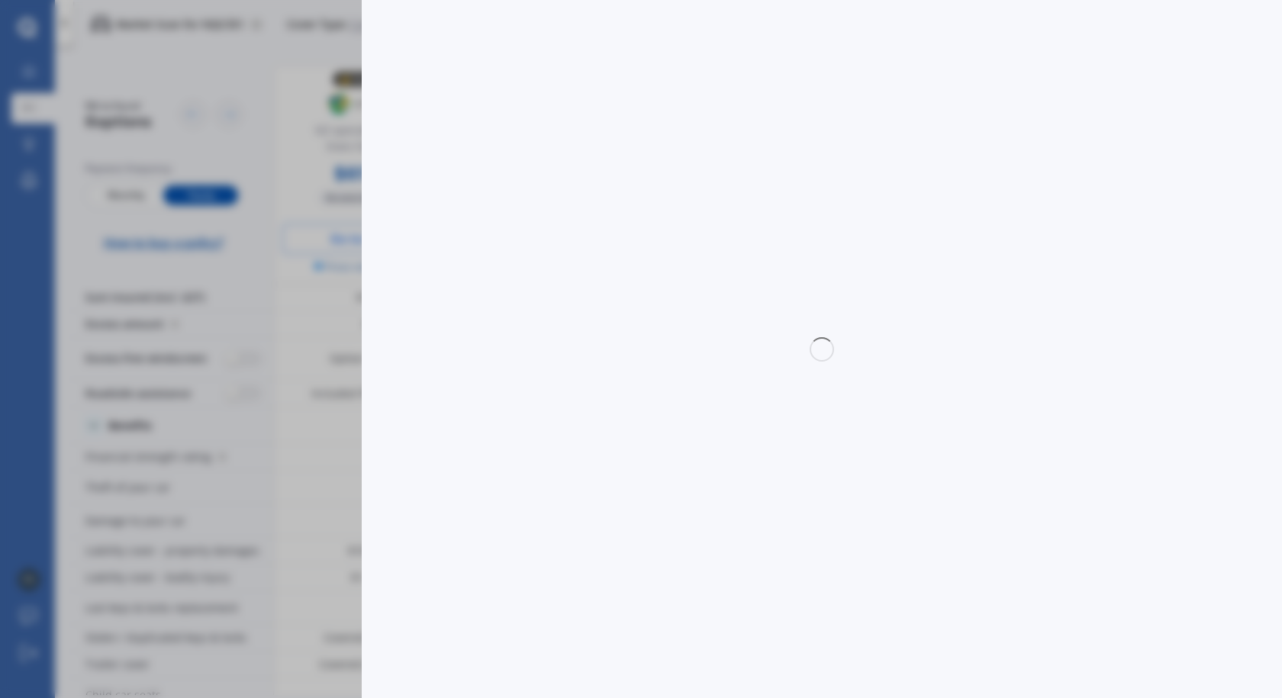
select select "Yearly"
select select "full"
select select "0"
select select "[GEOGRAPHIC_DATA]"
select select "MITSUBISHI"
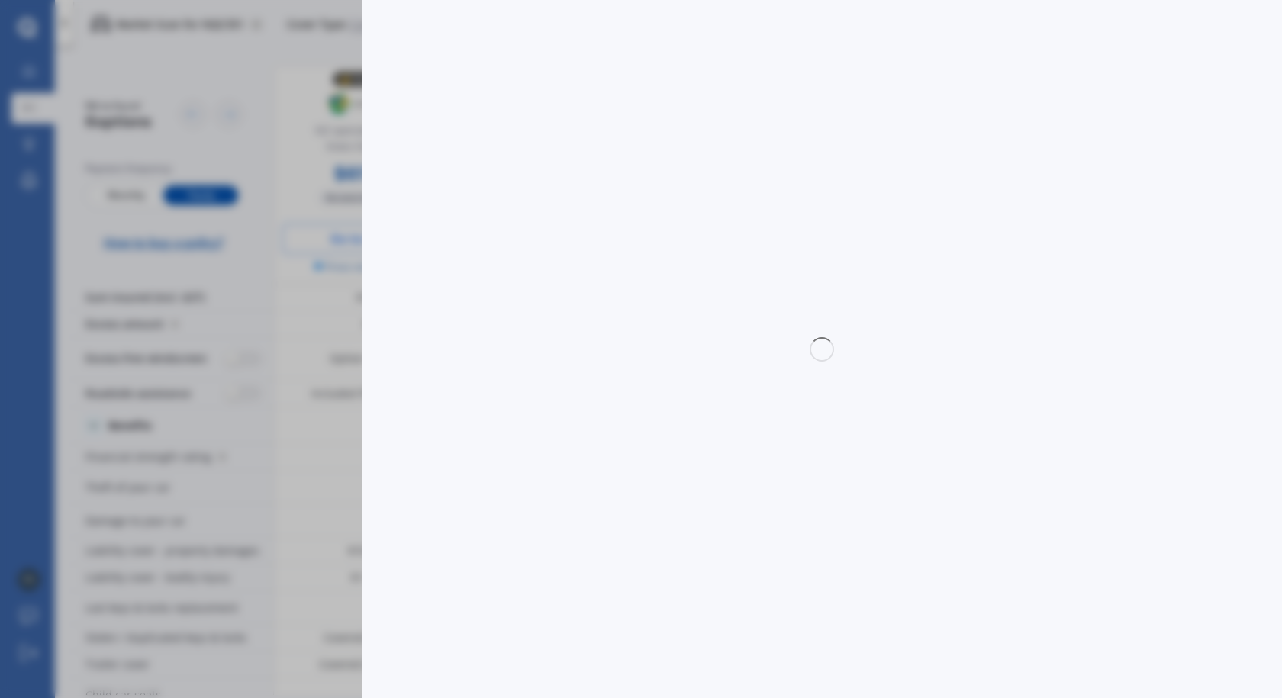
select select "ASX"
select select "LS"
